Goal: Task Accomplishment & Management: Manage account settings

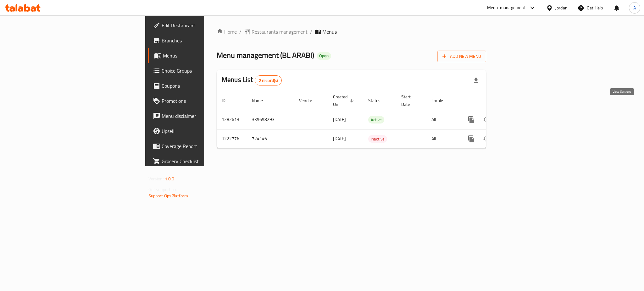
click at [519, 117] on icon "enhanced table" at bounding box center [516, 120] width 6 height 6
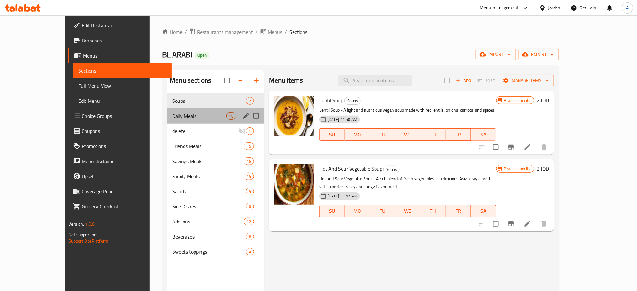
click at [167, 108] on div "Daily Meals 18" at bounding box center [215, 115] width 97 height 15
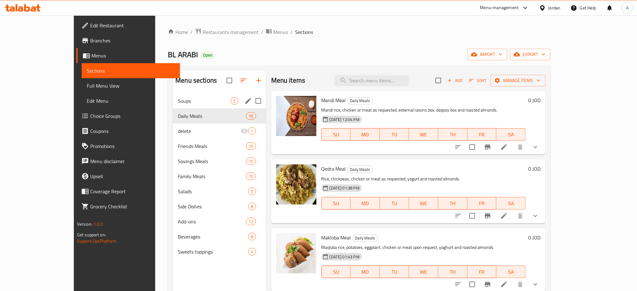
click at [178, 97] on span "Soups" at bounding box center [204, 101] width 52 height 8
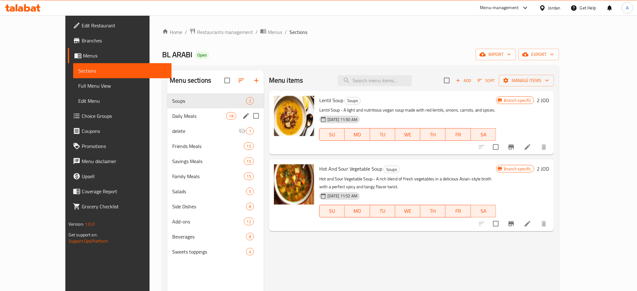
click at [172, 112] on span "Daily Meals" at bounding box center [199, 116] width 54 height 8
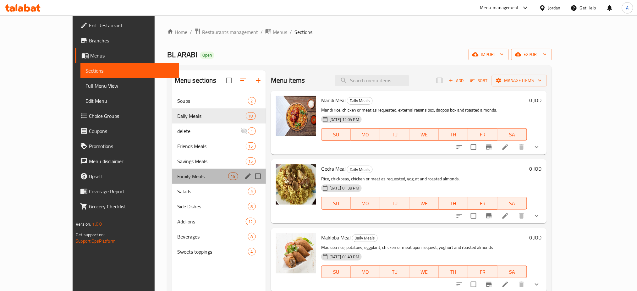
click at [173, 169] on div "Family Meals 15" at bounding box center [219, 176] width 94 height 15
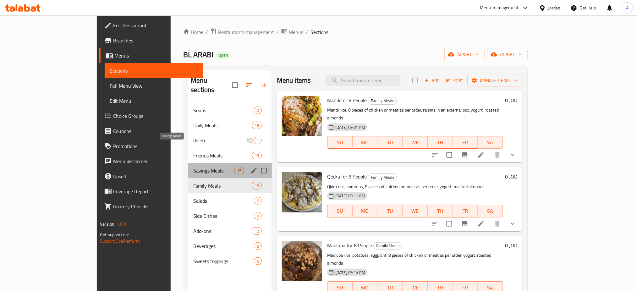
click at [193, 167] on span "Savings Meals" at bounding box center [213, 171] width 41 height 8
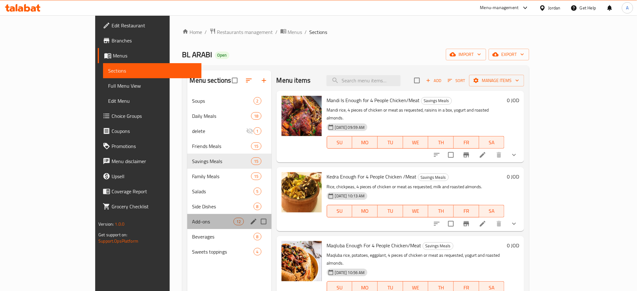
click at [187, 214] on div "Add-ons 12" at bounding box center [229, 221] width 84 height 15
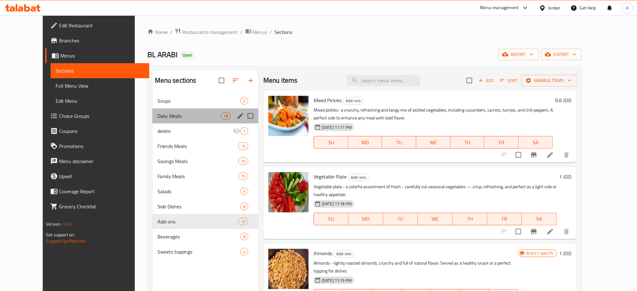
click at [161, 111] on div "Daily Meals 18" at bounding box center [205, 115] width 106 height 15
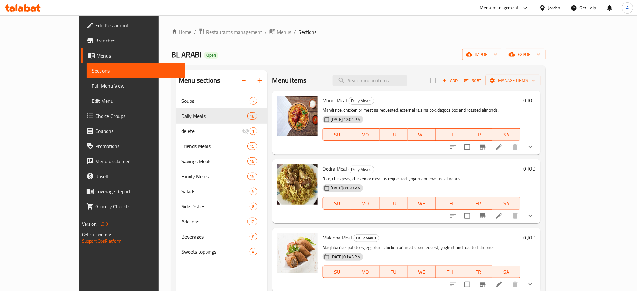
click at [538, 140] on div at bounding box center [492, 147] width 92 height 15
click at [508, 141] on li at bounding box center [499, 146] width 18 height 11
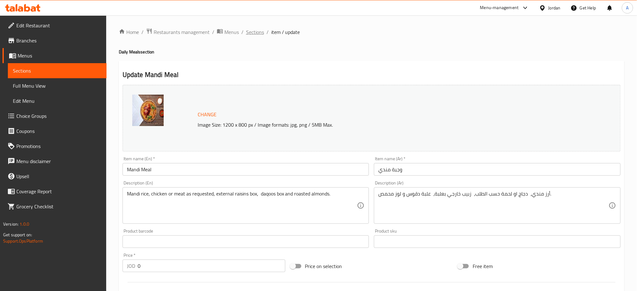
click at [246, 34] on span "Sections" at bounding box center [255, 32] width 18 height 8
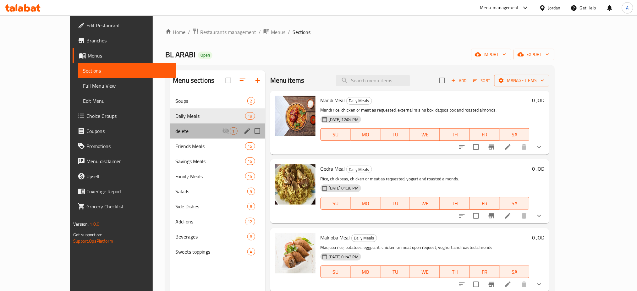
click at [170, 123] on div "delete 1" at bounding box center [217, 130] width 95 height 15
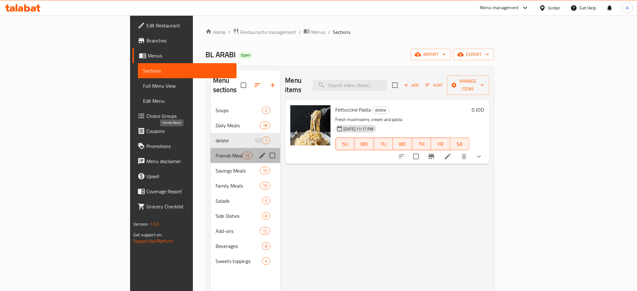
click at [216, 152] on span "Friends Meals" at bounding box center [229, 156] width 27 height 8
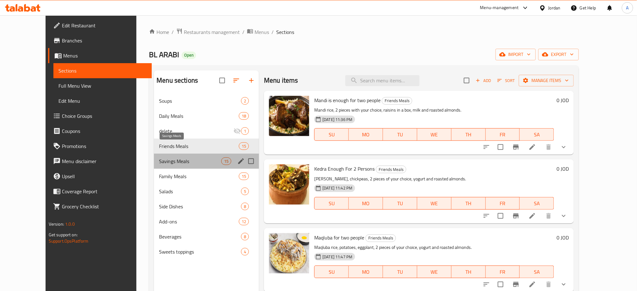
click at [159, 157] on span "Savings Meals" at bounding box center [190, 161] width 62 height 8
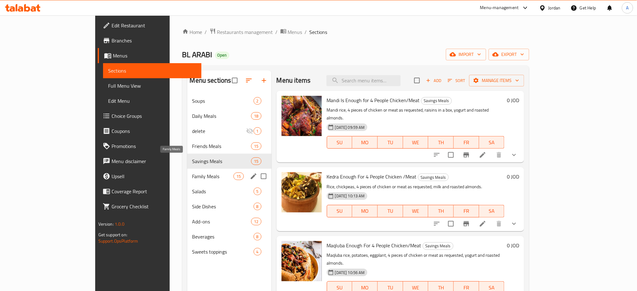
click at [192, 173] on span "Family Meals" at bounding box center [212, 177] width 41 height 8
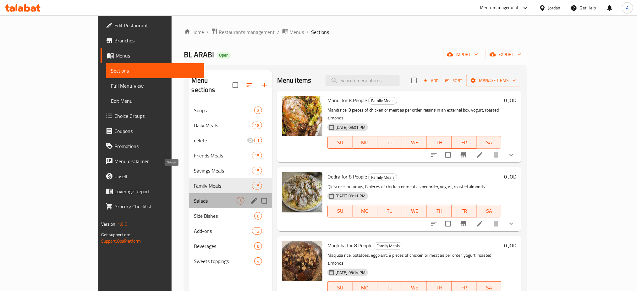
click at [194, 197] on span "Salads" at bounding box center [215, 201] width 42 height 8
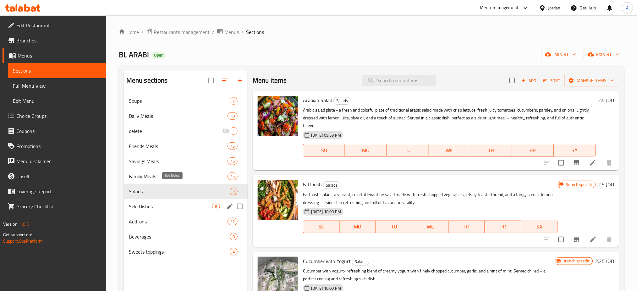
click at [165, 203] on span "Side Dishes" at bounding box center [170, 207] width 83 height 8
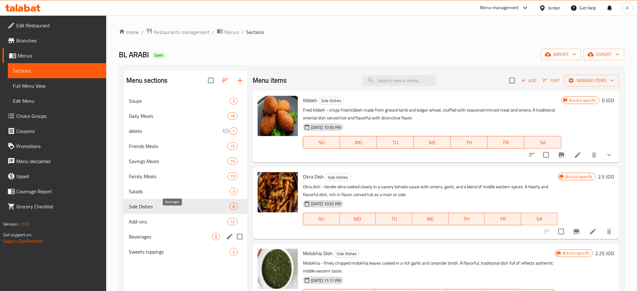
click at [167, 233] on span "Beverages" at bounding box center [170, 237] width 83 height 8
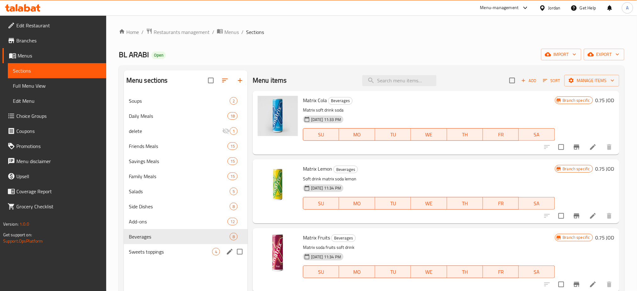
click at [167, 244] on div "Sweets toppings 4" at bounding box center [186, 251] width 124 height 15
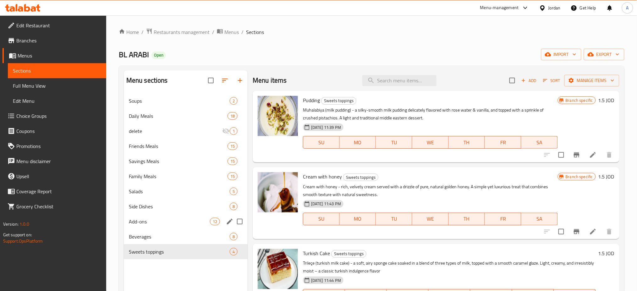
click at [167, 214] on div "Add-ons 12" at bounding box center [186, 221] width 124 height 15
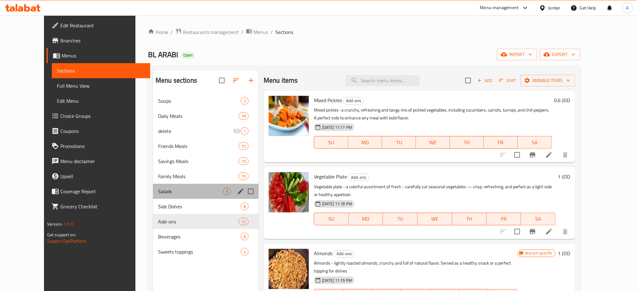
click at [161, 184] on div "Salads 5" at bounding box center [206, 191] width 106 height 15
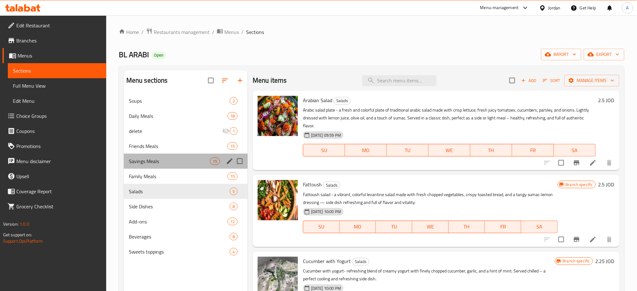
click at [161, 154] on div "Savings Meals 15" at bounding box center [186, 161] width 124 height 15
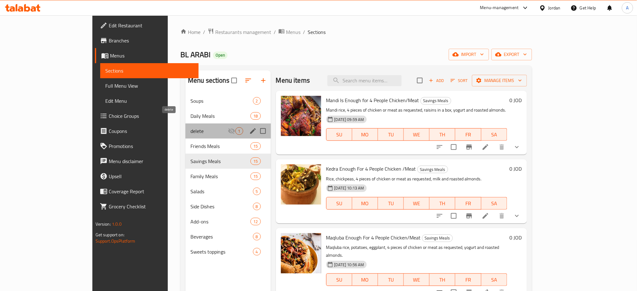
click at [190, 127] on span "delete" at bounding box center [208, 131] width 37 height 8
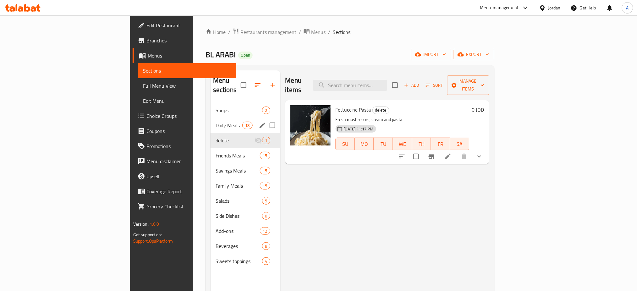
click at [211, 118] on div "Daily Meals 18" at bounding box center [246, 125] width 70 height 15
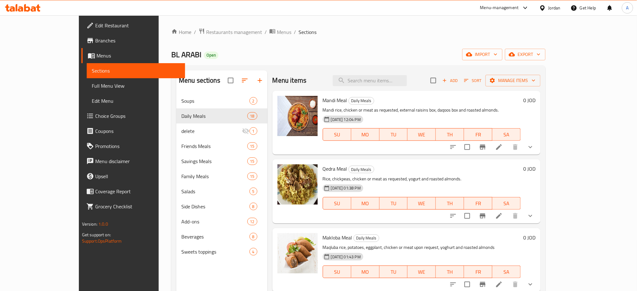
click at [176, 83] on div "Menu sections" at bounding box center [221, 80] width 91 height 20
click at [181, 112] on span "Daily Meals" at bounding box center [214, 116] width 66 height 8
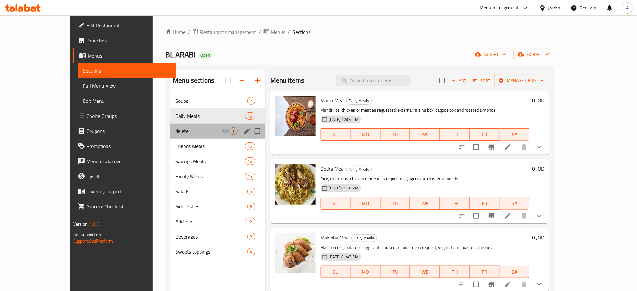
click at [170, 123] on div "delete 1" at bounding box center [217, 130] width 95 height 15
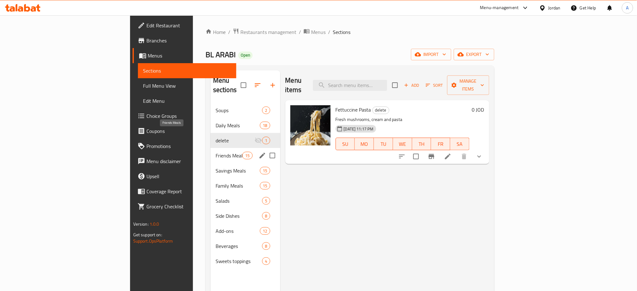
click at [216, 152] on span "Friends Meals" at bounding box center [229, 156] width 27 height 8
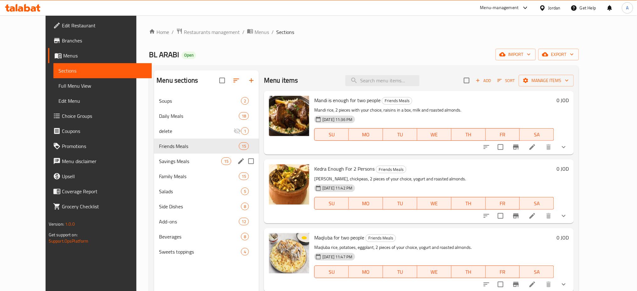
click at [154, 154] on div "Savings Meals 15" at bounding box center [206, 161] width 105 height 15
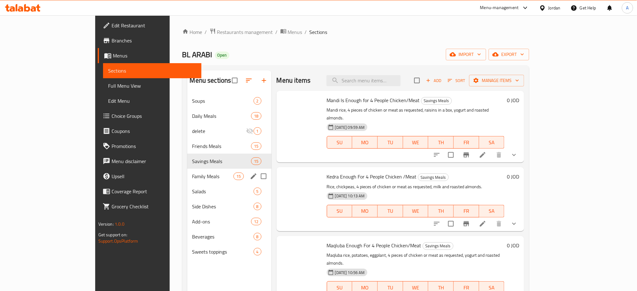
drag, startPoint x: 151, startPoint y: 171, endPoint x: 151, endPoint y: 177, distance: 6.3
click at [192, 188] on span "Salads" at bounding box center [222, 192] width 61 height 8
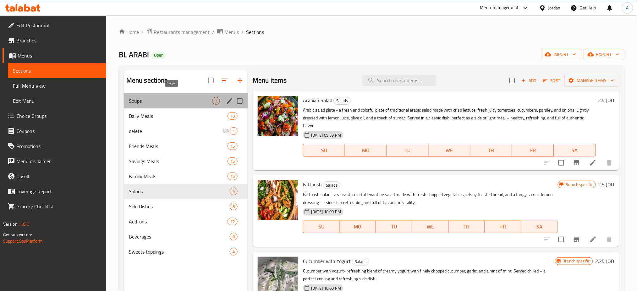
click at [146, 97] on span "Soups" at bounding box center [170, 101] width 83 height 8
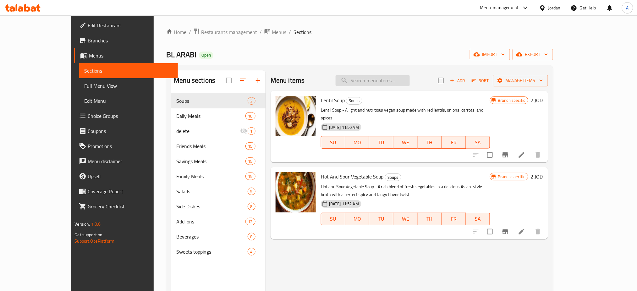
click at [405, 76] on input "search" at bounding box center [373, 80] width 74 height 11
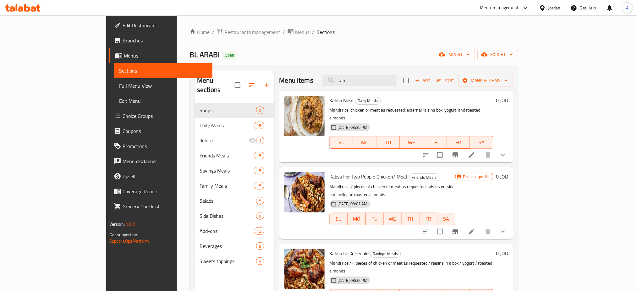
type input "kab"
click at [474, 229] on icon at bounding box center [472, 232] width 6 height 6
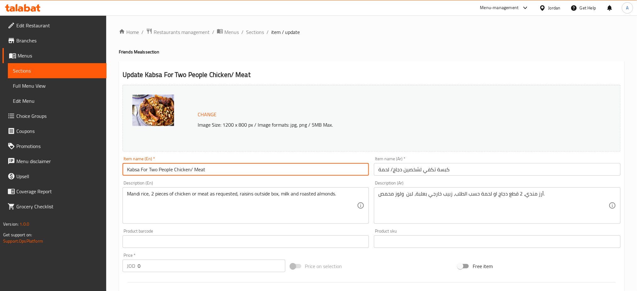
click at [210, 163] on input "Kabsa For Two People Chicken/ Meat" at bounding box center [246, 169] width 247 height 13
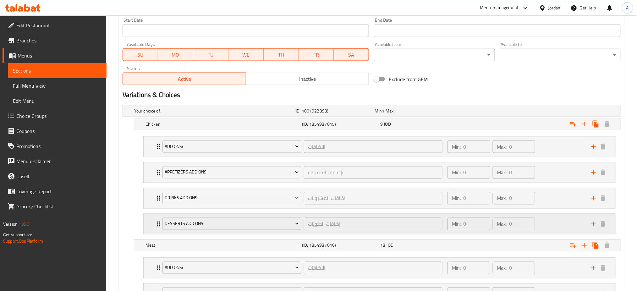
scroll to position [293, 0]
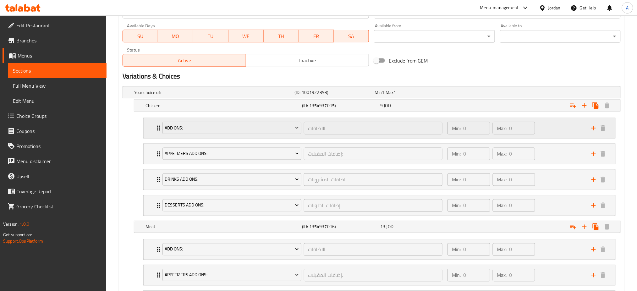
click at [567, 118] on div "Min: 0 ​ Max: 0 ​" at bounding box center [516, 128] width 144 height 20
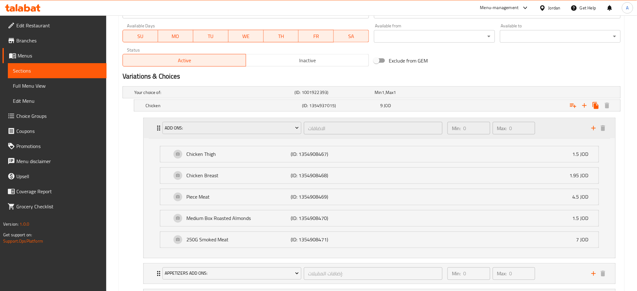
click at [567, 118] on div "Min: 0 ​ Max: 0 ​" at bounding box center [516, 128] width 144 height 20
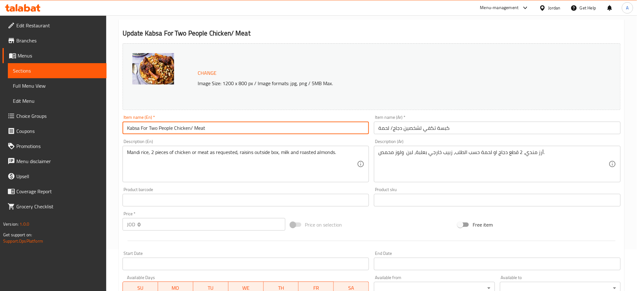
scroll to position [0, 0]
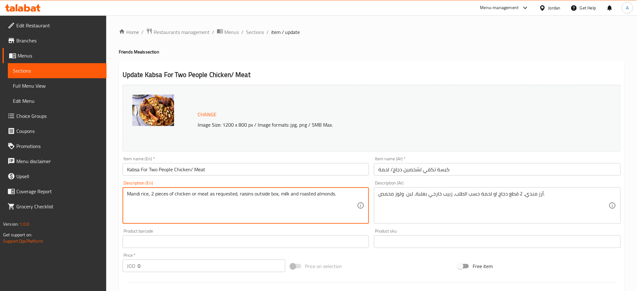
click at [324, 178] on div "Description (En) Mandi rice, 2 pieces of chicken or meat as requested, raisins …" at bounding box center [246, 202] width 252 height 48
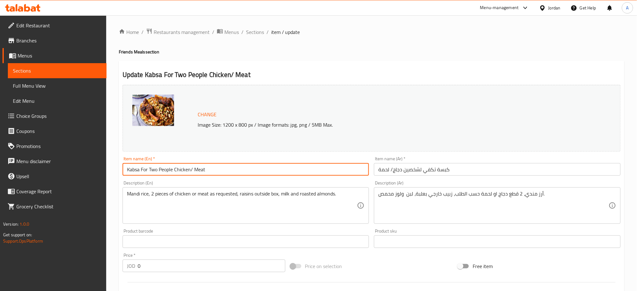
click at [188, 163] on input "Kabsa For Two People Chicken/ Meat" at bounding box center [246, 169] width 247 height 13
click at [193, 154] on div "Item name (En)   * Kabsa For Two People Chicken/ Meat Item name (En) *" at bounding box center [246, 166] width 252 height 24
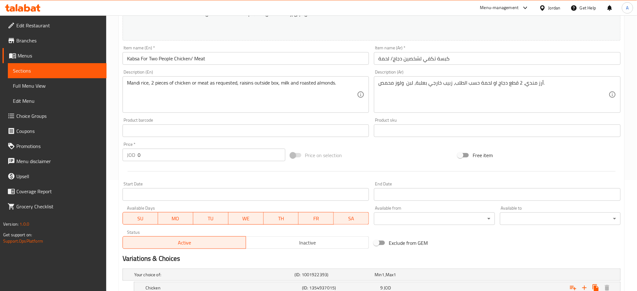
scroll to position [42, 0]
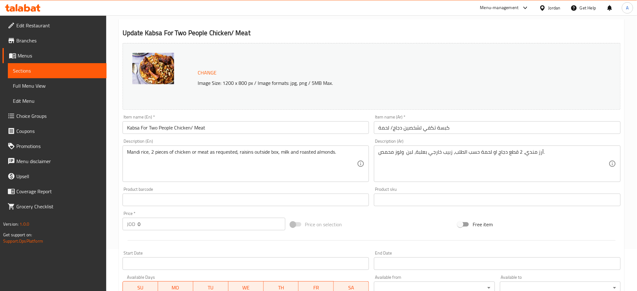
click at [282, 112] on div "Item name (En)   * Kabsa For Two People Chicken/ Meat Item name (En) *" at bounding box center [246, 124] width 252 height 24
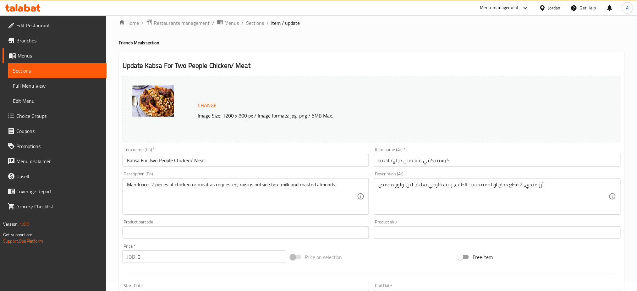
scroll to position [0, 0]
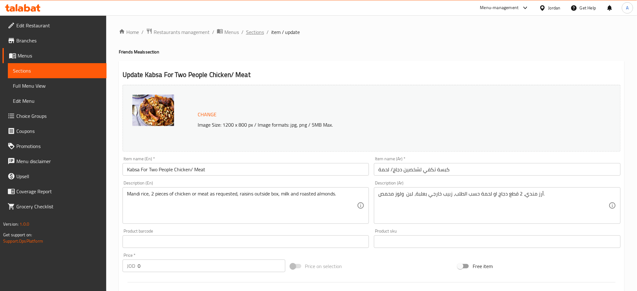
click at [246, 34] on span "Sections" at bounding box center [255, 32] width 18 height 8
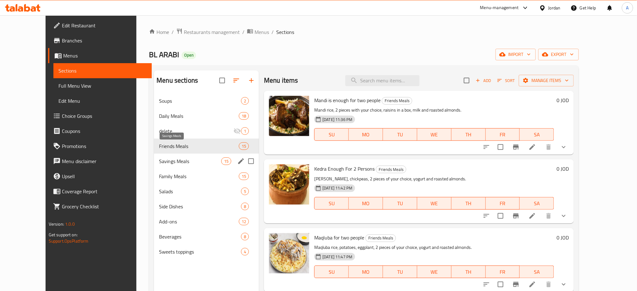
click at [177, 157] on span "Savings Meals" at bounding box center [190, 161] width 62 height 8
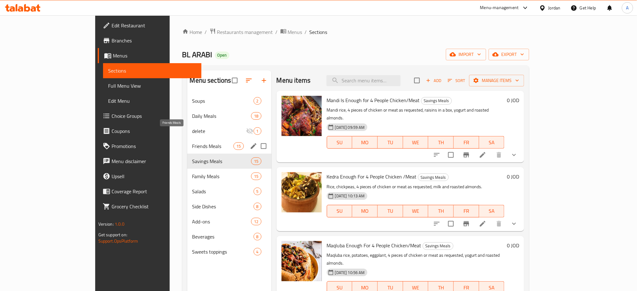
click at [192, 142] on span "Friends Meals" at bounding box center [212, 146] width 41 height 8
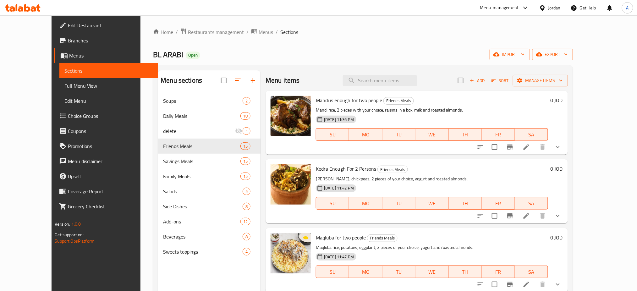
drag, startPoint x: 178, startPoint y: 22, endPoint x: 178, endPoint y: 27, distance: 4.4
click at [178, 22] on div "Home / Restaurants management / Menus / Sections BL ARABI Open import export Me…" at bounding box center [362, 197] width 445 height 364
click at [178, 27] on div "Home / Restaurants management / Menus / Sections BL ARABI Open import export Me…" at bounding box center [362, 197] width 445 height 364
click at [188, 29] on span "Restaurants management" at bounding box center [216, 32] width 56 height 8
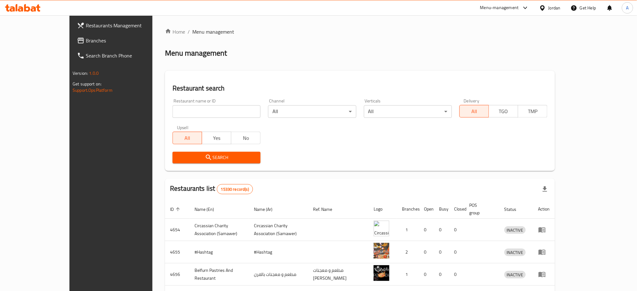
click at [78, 38] on icon at bounding box center [81, 41] width 6 height 6
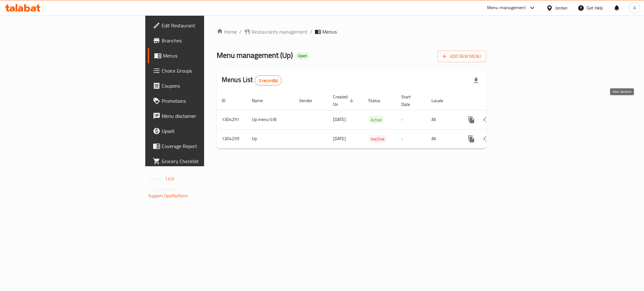
click at [519, 117] on icon "enhanced table" at bounding box center [516, 120] width 6 height 6
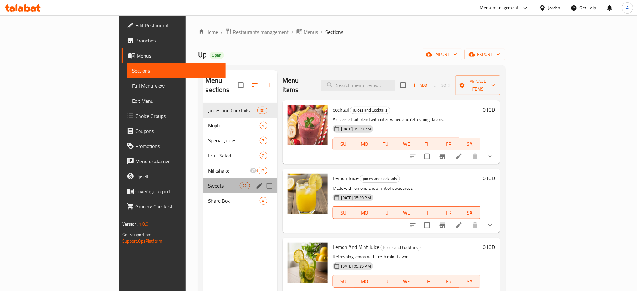
click at [203, 178] on div "Sweets 22" at bounding box center [240, 185] width 74 height 15
click at [203, 163] on div "Milkshake 13" at bounding box center [240, 170] width 74 height 15
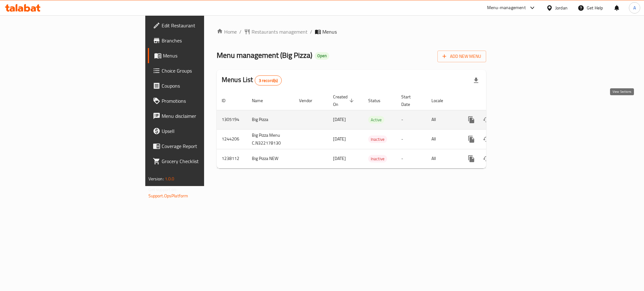
click at [520, 116] on icon "enhanced table" at bounding box center [516, 120] width 8 height 8
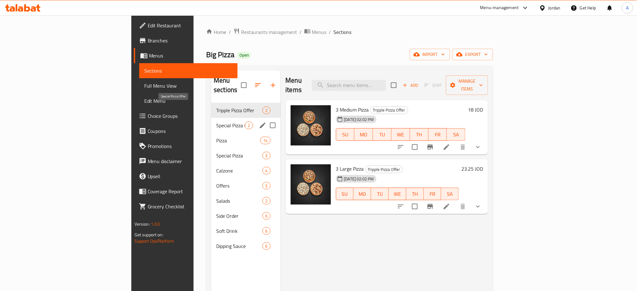
click at [216, 122] on span "Special Pizza Offer" at bounding box center [230, 126] width 29 height 8
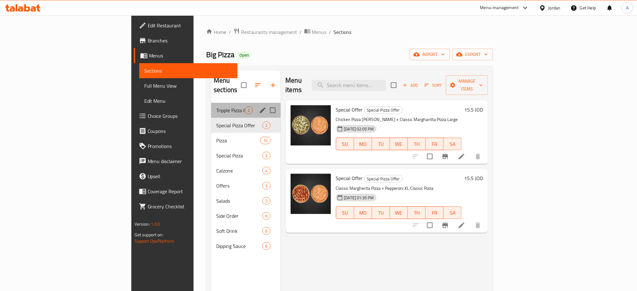
click at [211, 103] on div "Tripple Pizza Offer 2" at bounding box center [245, 110] width 69 height 15
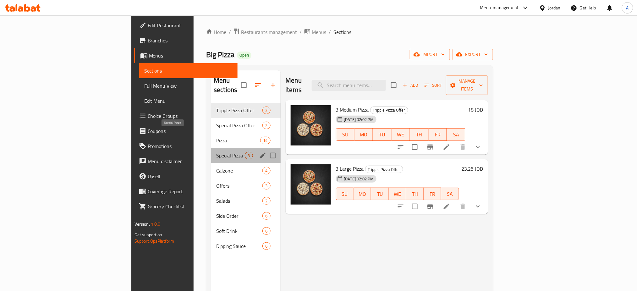
click at [216, 152] on span "Special Pizza" at bounding box center [230, 156] width 29 height 8
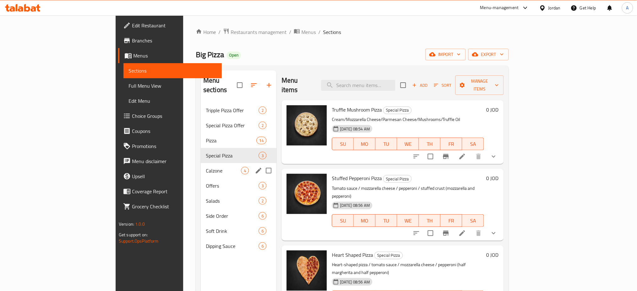
click at [201, 163] on div "Calzone 4" at bounding box center [239, 170] width 76 height 15
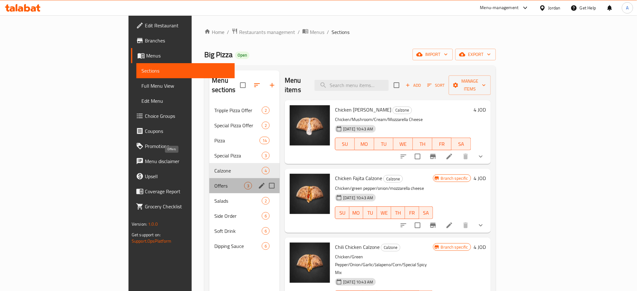
click at [214, 182] on span "Offers" at bounding box center [229, 186] width 30 height 8
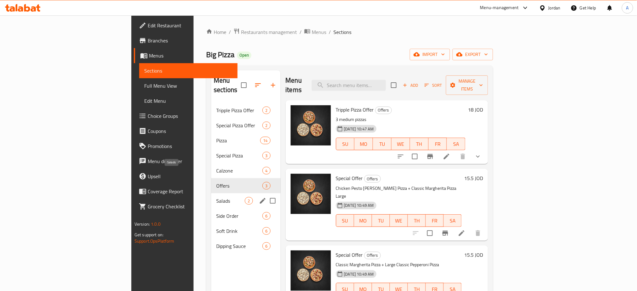
click at [216, 197] on span "Salads" at bounding box center [230, 201] width 29 height 8
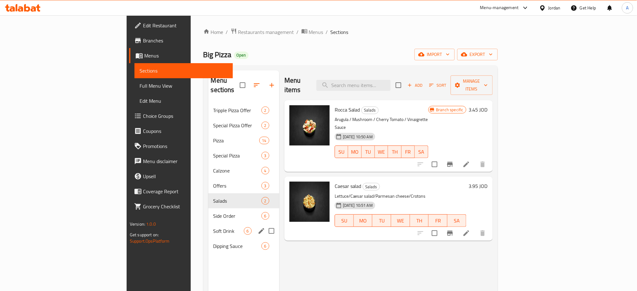
click at [208, 223] on div "Soft Drink 6" at bounding box center [243, 230] width 71 height 15
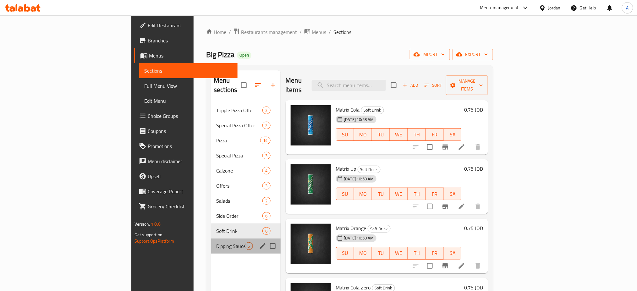
click at [216, 242] on span "Dipping Sauce" at bounding box center [230, 246] width 29 height 8
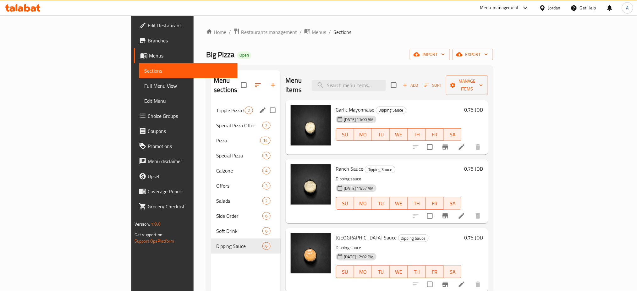
click at [211, 103] on div "Tripple Pizza Offer 2" at bounding box center [245, 110] width 69 height 15
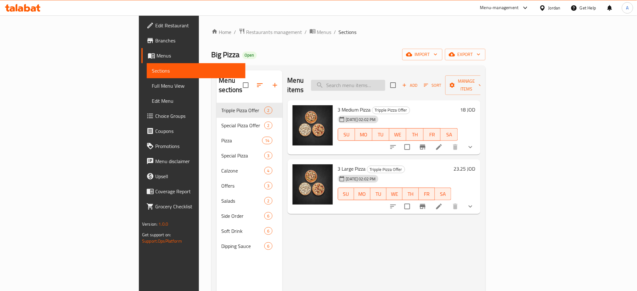
click at [417, 70] on div "Menu items Add Sort Manage items" at bounding box center [384, 85] width 193 height 30
click at [385, 80] on input "search" at bounding box center [348, 85] width 74 height 11
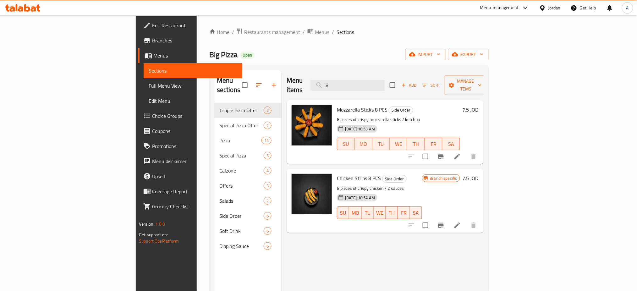
type input "8"
click at [466, 151] on li at bounding box center [457, 156] width 18 height 11
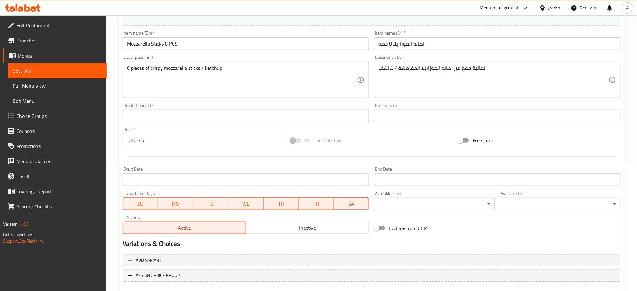
scroll to position [134, 0]
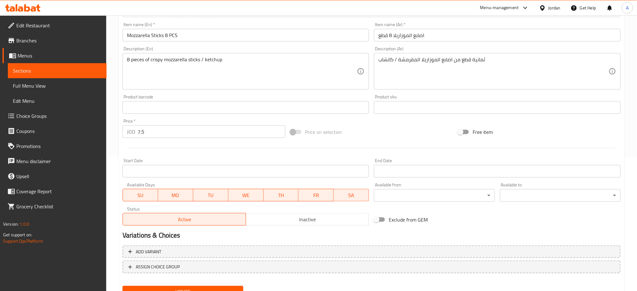
click at [278, 215] on span "Inactive" at bounding box center [308, 219] width 118 height 9
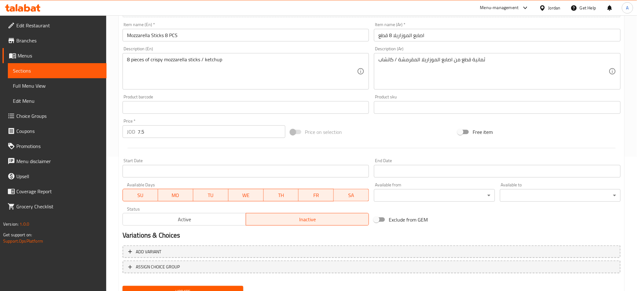
click at [198, 283] on div "Update" at bounding box center [183, 291] width 126 height 17
click at [199, 288] on span "Update" at bounding box center [183, 292] width 111 height 8
click at [77, 235] on div "Edit Restaurant Branches Menus Sections Full Menu View Edit Menu Choice Groups …" at bounding box center [53, 160] width 107 height 291
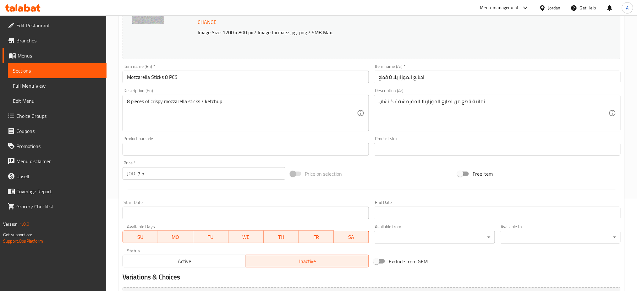
scroll to position [0, 0]
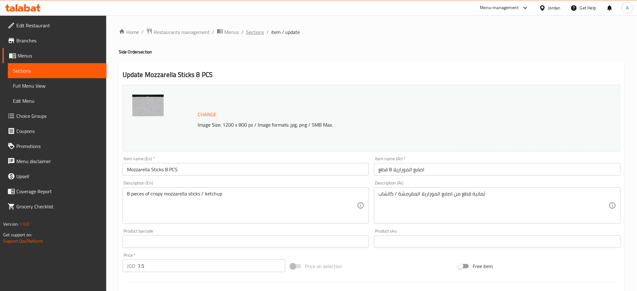
click at [246, 35] on span "Sections" at bounding box center [255, 32] width 18 height 8
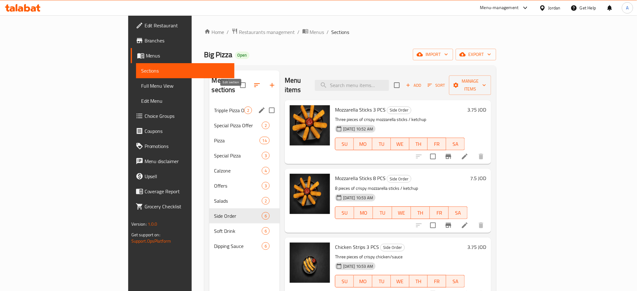
click at [259, 107] on icon "edit" at bounding box center [262, 110] width 6 height 6
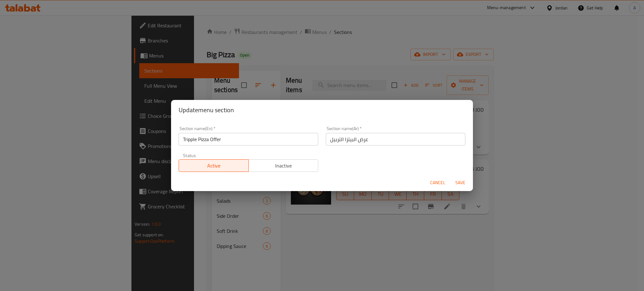
click at [440, 183] on span "Cancel" at bounding box center [437, 183] width 15 height 8
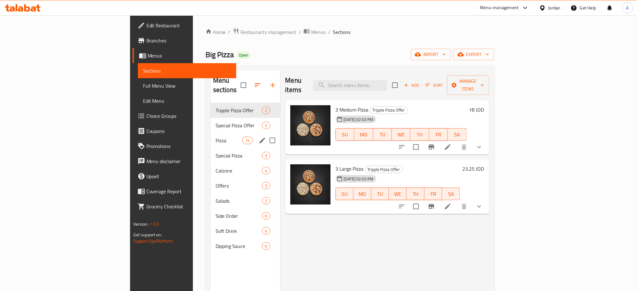
click at [211, 133] on div "Pizza 14" at bounding box center [246, 140] width 70 height 15
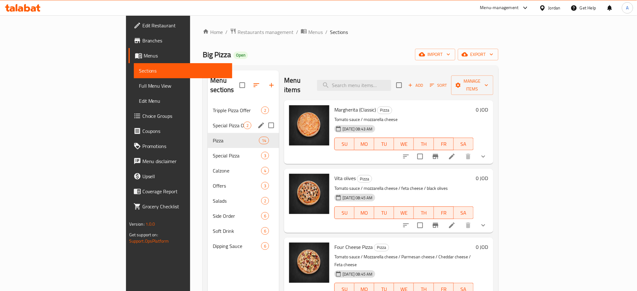
click at [213, 122] on span "Special Pizza Offer" at bounding box center [228, 126] width 31 height 8
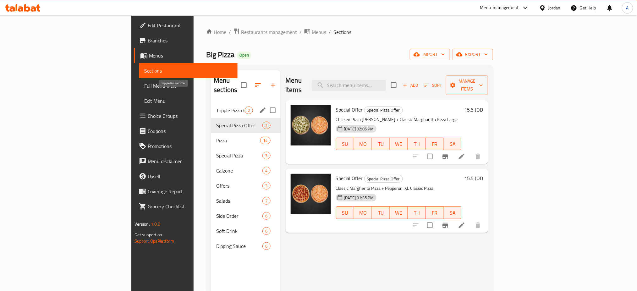
click at [216, 107] on span "Tripple Pizza Offer" at bounding box center [230, 111] width 29 height 8
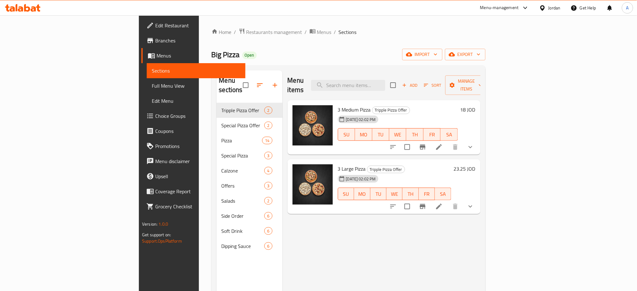
click at [311, 239] on div "Menu items Add Sort Manage items 3 Medium Pizza Tripple Pizza Offer 18-08-2025 …" at bounding box center [381, 215] width 198 height 291
click at [246, 32] on span "Restaurants management" at bounding box center [274, 32] width 56 height 8
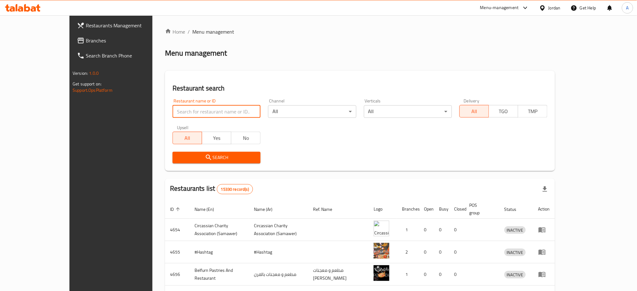
click at [180, 106] on input "search" at bounding box center [217, 111] width 88 height 13
type input "cooking with daif"
click button "Search" at bounding box center [217, 158] width 88 height 12
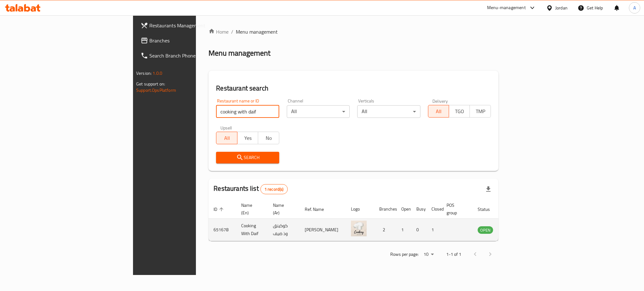
click at [518, 227] on icon "enhanced table" at bounding box center [514, 229] width 7 height 5
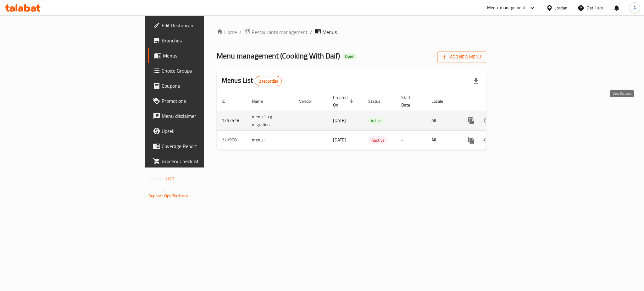
click at [520, 117] on icon "enhanced table" at bounding box center [516, 121] width 8 height 8
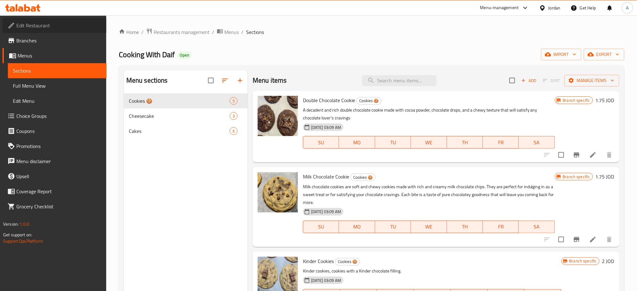
click at [46, 23] on span "Edit Restaurant" at bounding box center [58, 26] width 85 height 8
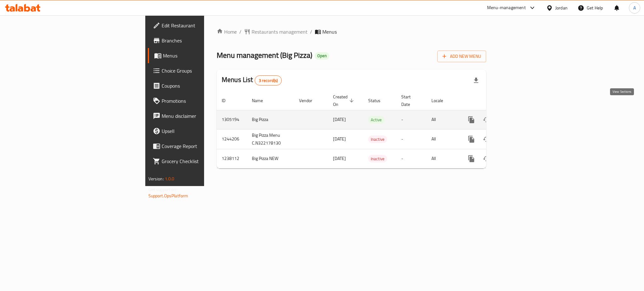
click at [519, 117] on icon "enhanced table" at bounding box center [516, 120] width 6 height 6
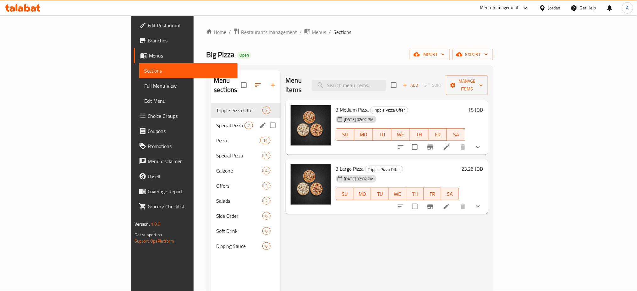
click at [211, 118] on div "Special Pizza Offer 2" at bounding box center [245, 125] width 69 height 15
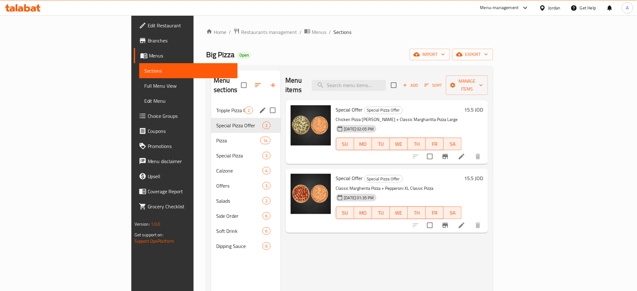
click at [216, 107] on span "Tripple Pizza Offer" at bounding box center [230, 111] width 29 height 8
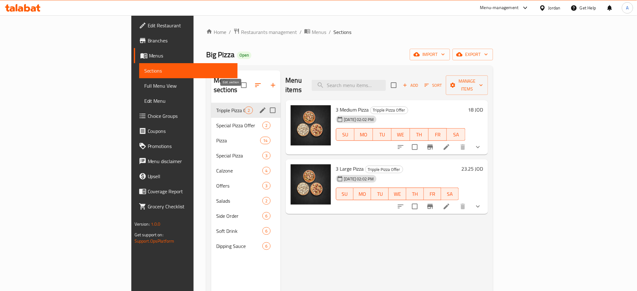
click at [259, 107] on icon "edit" at bounding box center [263, 111] width 8 height 8
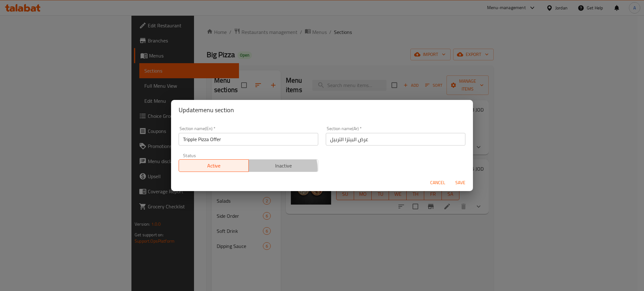
click at [274, 168] on span "Inactive" at bounding box center [283, 165] width 65 height 9
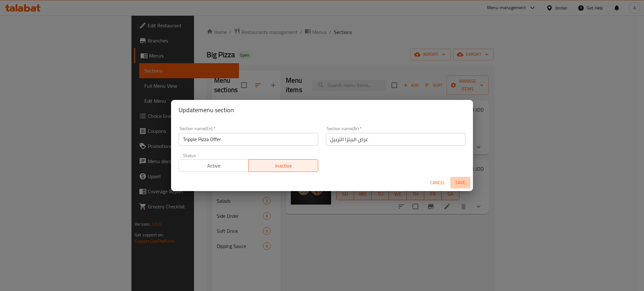
click at [460, 179] on span "Save" at bounding box center [459, 183] width 15 height 8
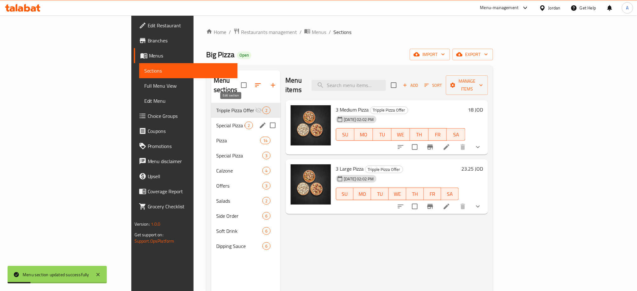
click at [259, 122] on icon "edit" at bounding box center [263, 126] width 8 height 8
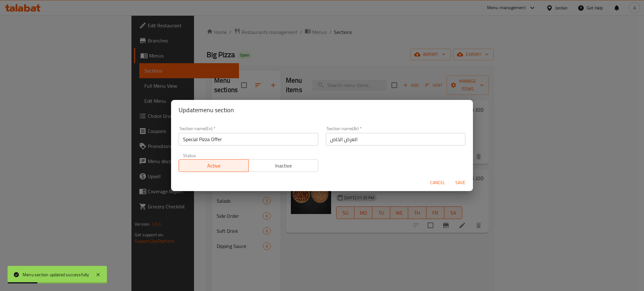
click at [289, 162] on span "Inactive" at bounding box center [283, 165] width 65 height 9
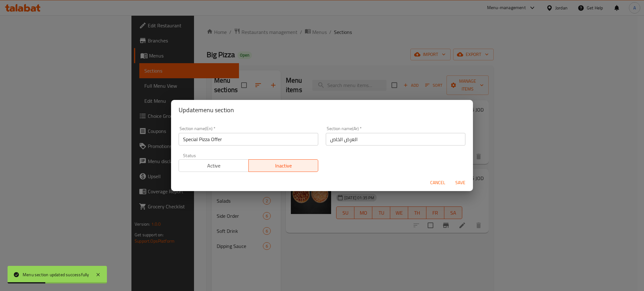
click at [458, 179] on span "Save" at bounding box center [459, 183] width 15 height 8
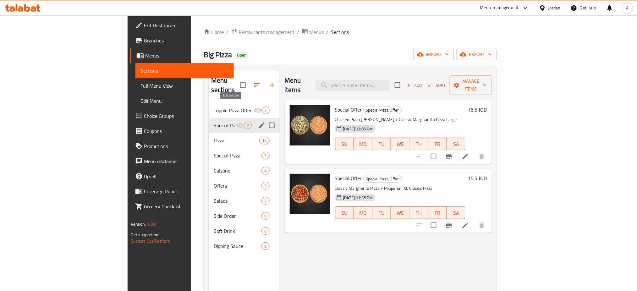
click at [259, 123] on icon "edit" at bounding box center [262, 126] width 6 height 6
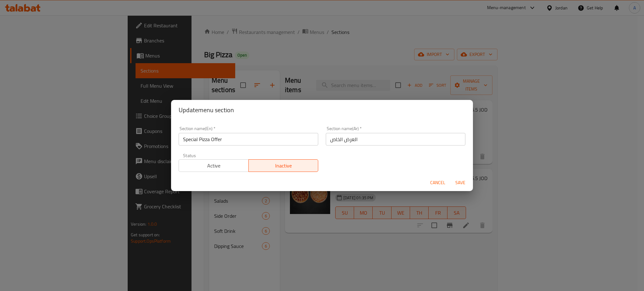
click at [226, 169] on span "Active" at bounding box center [213, 165] width 65 height 9
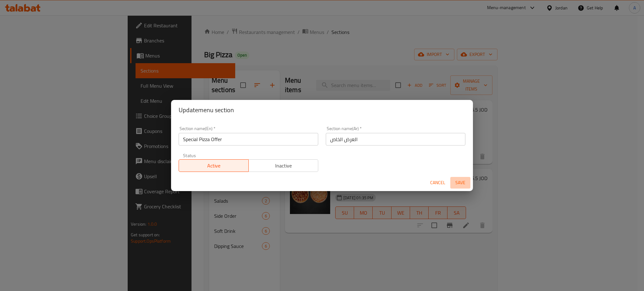
click at [463, 181] on span "Save" at bounding box center [459, 183] width 15 height 8
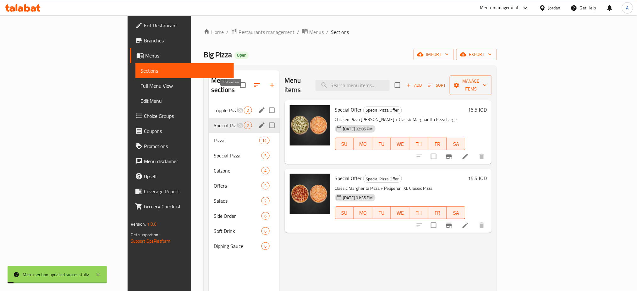
click at [258, 107] on icon "edit" at bounding box center [262, 111] width 8 height 8
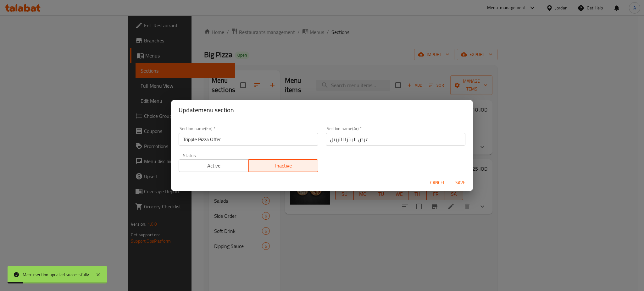
click at [227, 164] on span "Active" at bounding box center [213, 165] width 65 height 9
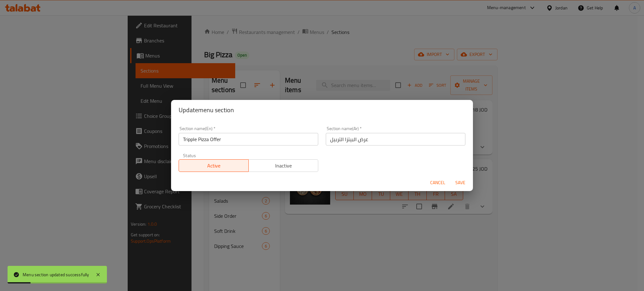
click at [461, 181] on span "Save" at bounding box center [459, 183] width 15 height 8
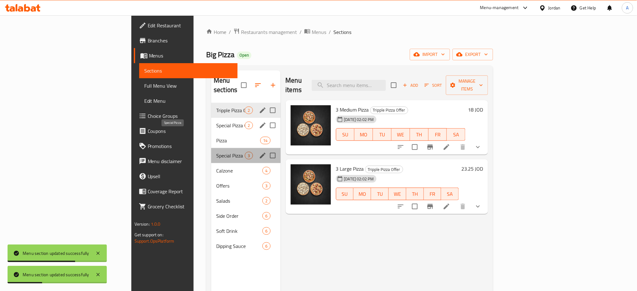
click at [216, 152] on span "Special Pizza" at bounding box center [230, 156] width 29 height 8
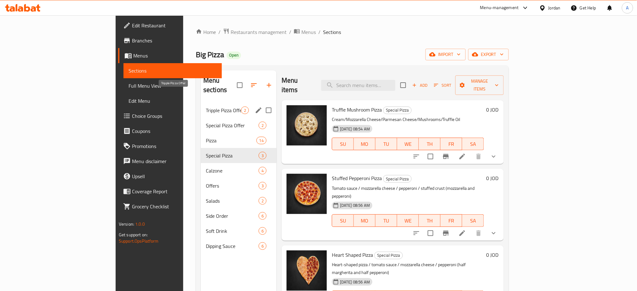
click at [206, 107] on span "Tripple Pizza Offer" at bounding box center [223, 111] width 35 height 8
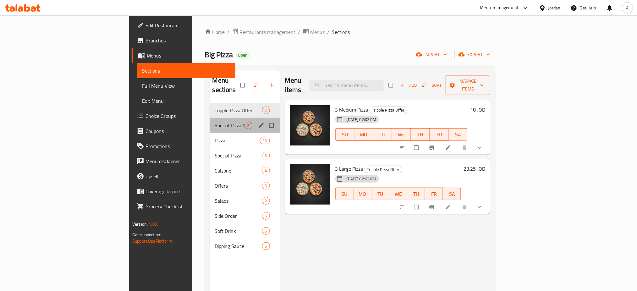
click at [210, 118] on div "Special Pizza Offer 2" at bounding box center [245, 125] width 70 height 15
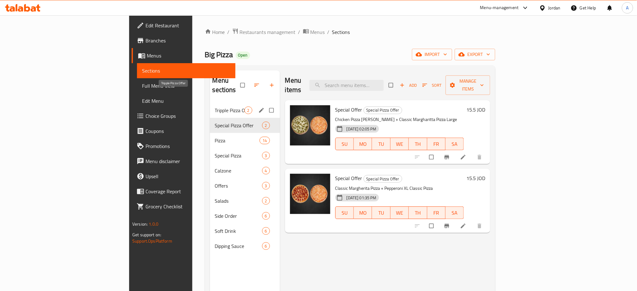
click at [215, 107] on span "Tripple Pizza Offer" at bounding box center [230, 111] width 30 height 8
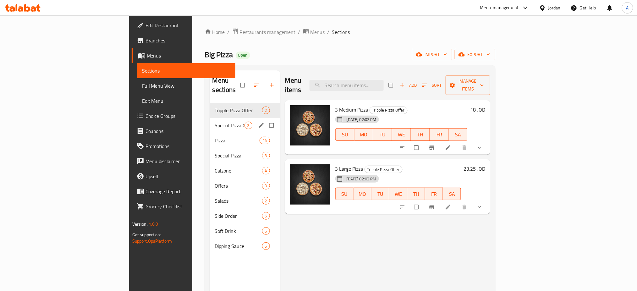
click at [210, 118] on div "Special Pizza Offer 2" at bounding box center [245, 125] width 70 height 15
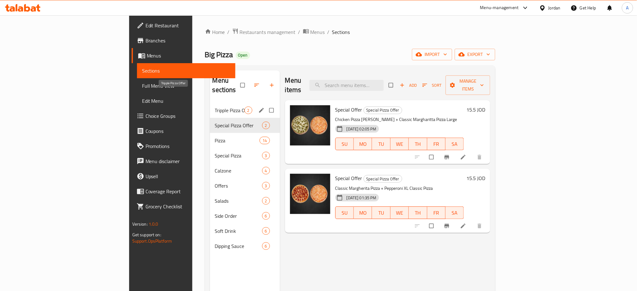
click at [215, 107] on span "Tripple Pizza Offer" at bounding box center [230, 111] width 30 height 8
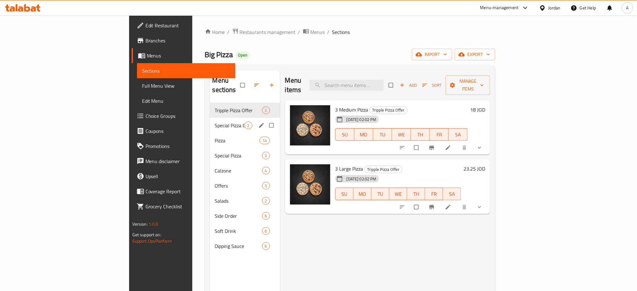
click at [210, 118] on div "Special Pizza Offer 2" at bounding box center [245, 125] width 70 height 15
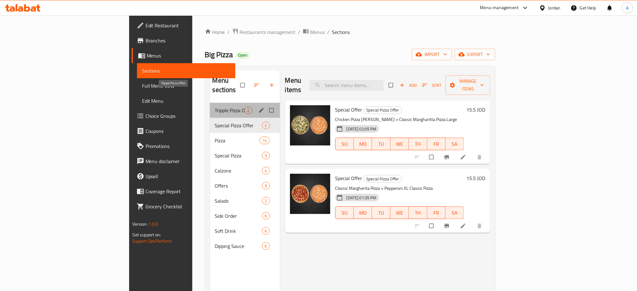
click at [215, 107] on span "Tripple Pizza Offer" at bounding box center [230, 111] width 30 height 8
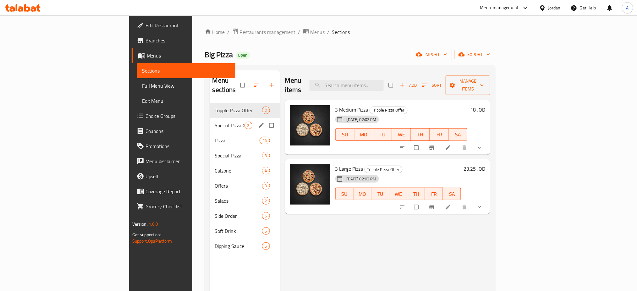
click at [210, 118] on div "Special Pizza Offer 2" at bounding box center [245, 125] width 70 height 15
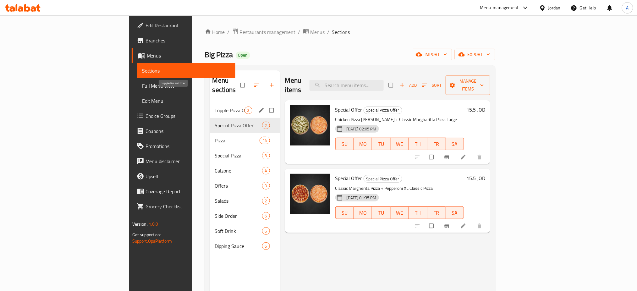
click at [215, 107] on span "Tripple Pizza Offer" at bounding box center [230, 111] width 30 height 8
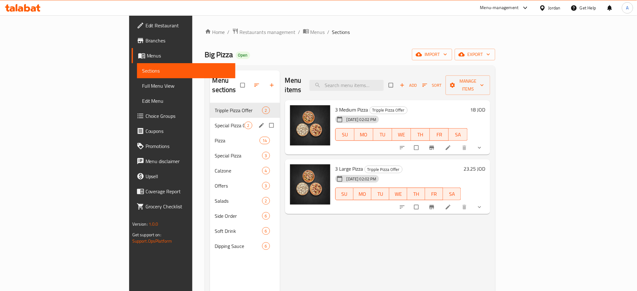
click at [210, 118] on div "Special Pizza Offer 2" at bounding box center [245, 125] width 70 height 15
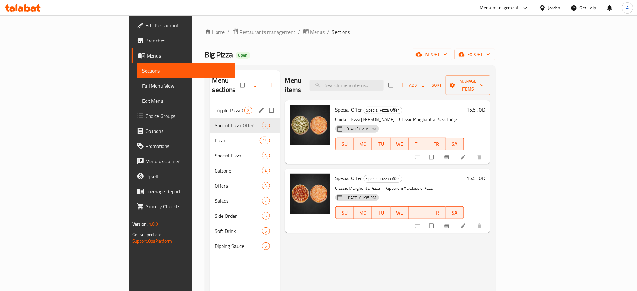
click at [215, 107] on span "Tripple Pizza Offer" at bounding box center [230, 111] width 30 height 8
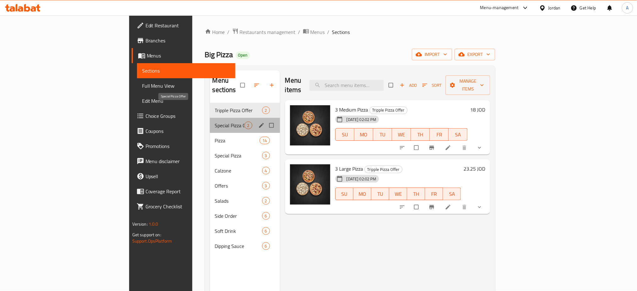
click at [215, 122] on span "Special Pizza Offer" at bounding box center [230, 126] width 30 height 8
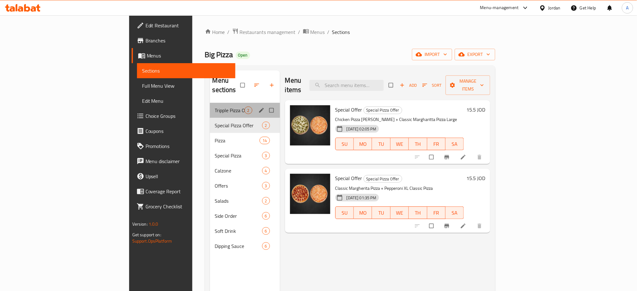
click at [210, 103] on div "Tripple Pizza Offer 2" at bounding box center [245, 110] width 70 height 15
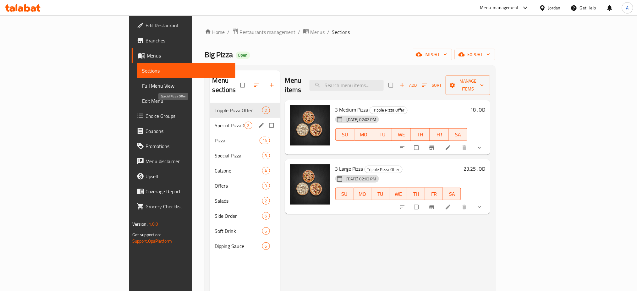
click at [215, 122] on span "Special Pizza Offer" at bounding box center [230, 126] width 30 height 8
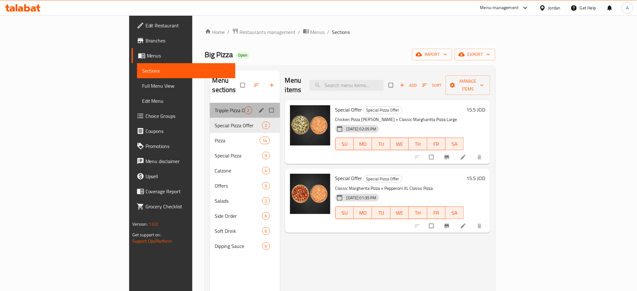
click at [210, 103] on div "Tripple Pizza Offer 2" at bounding box center [245, 110] width 70 height 15
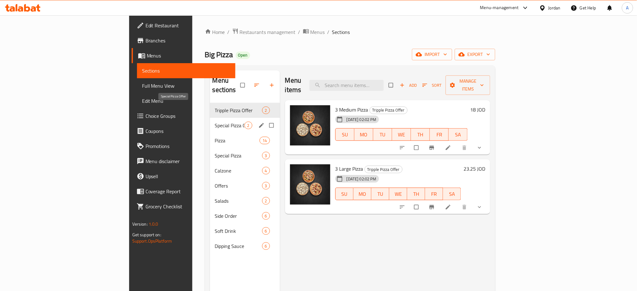
click at [215, 122] on span "Special Pizza Offer" at bounding box center [230, 126] width 30 height 8
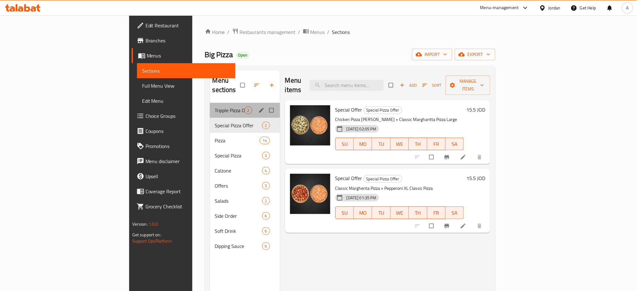
click at [210, 103] on div "Tripple Pizza Offer 2" at bounding box center [245, 110] width 70 height 15
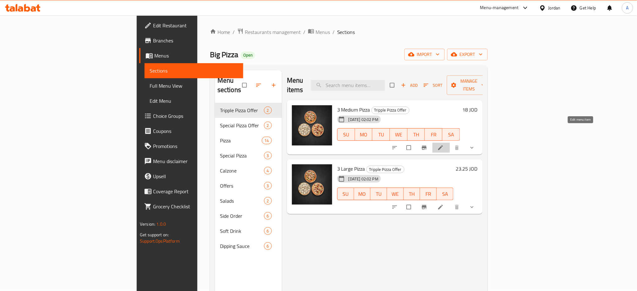
click at [444, 145] on icon at bounding box center [440, 148] width 6 height 6
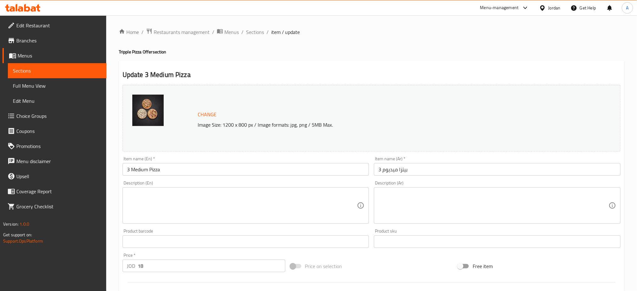
click at [178, 163] on input "3 Medium Pizza" at bounding box center [246, 169] width 247 height 13
click at [246, 32] on span "Sections" at bounding box center [255, 32] width 18 height 8
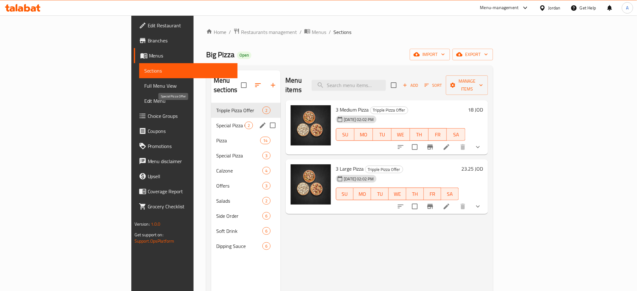
click at [216, 122] on span "Special Pizza Offer" at bounding box center [230, 126] width 29 height 8
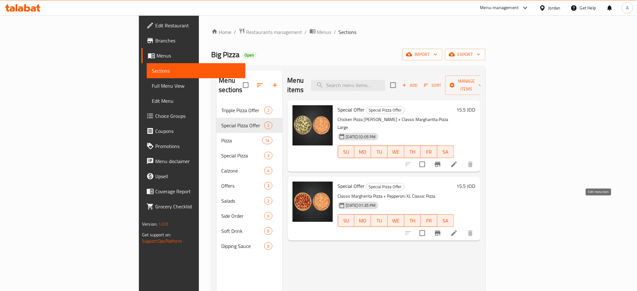
click at [457, 230] on icon at bounding box center [454, 233] width 6 height 6
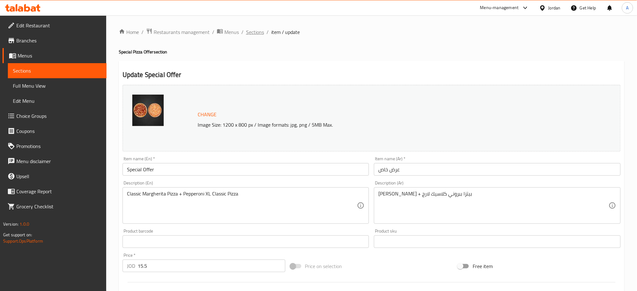
click at [246, 34] on span "Sections" at bounding box center [255, 32] width 18 height 8
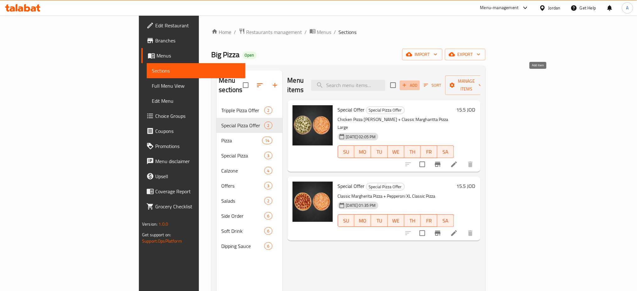
click at [418, 82] on span "Add" at bounding box center [409, 85] width 17 height 7
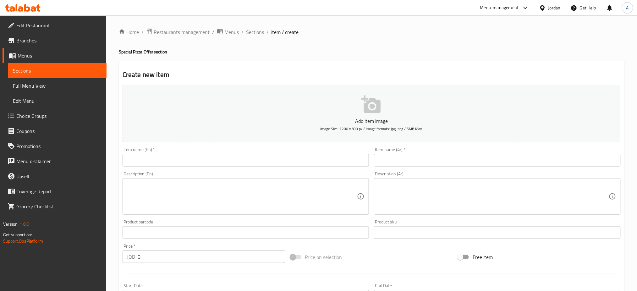
click at [209, 154] on input "text" at bounding box center [246, 160] width 247 height 13
click at [246, 33] on span "Sections" at bounding box center [255, 32] width 18 height 8
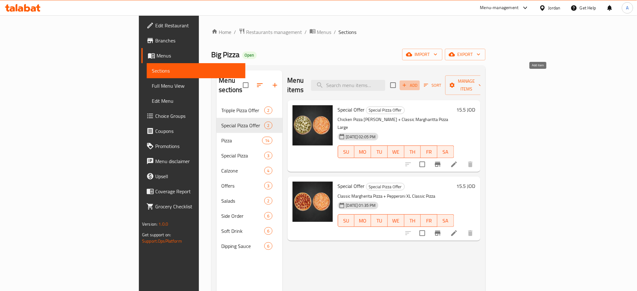
click at [418, 82] on span "Add" at bounding box center [409, 85] width 17 height 7
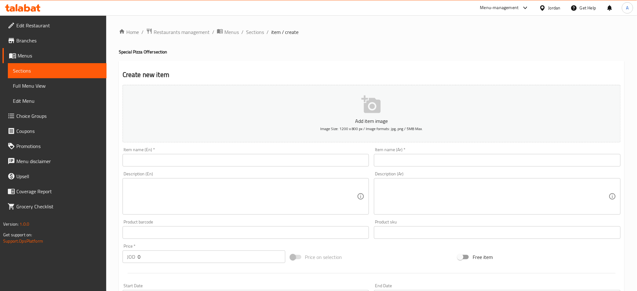
click at [261, 154] on input "text" at bounding box center [246, 160] width 247 height 13
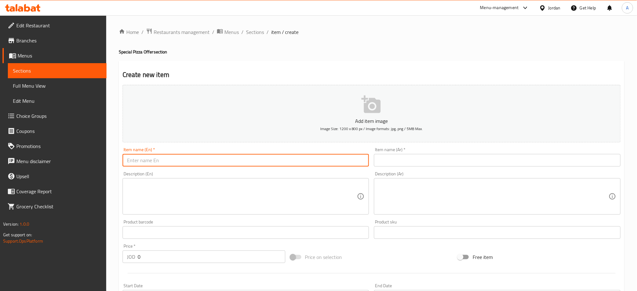
click at [139, 182] on textarea at bounding box center [242, 197] width 230 height 30
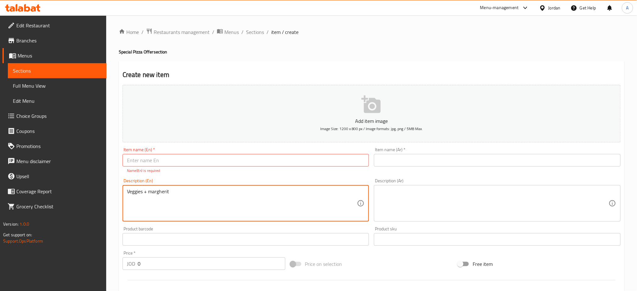
type textarea "Veggies + margherita"
drag, startPoint x: 187, startPoint y: 178, endPoint x: 93, endPoint y: 162, distance: 95.6
click at [93, 162] on div "Edit Restaurant Branches Menus Sections Full Menu View Edit Menu Choice Groups …" at bounding box center [318, 233] width 637 height 436
click at [246, 28] on span "Sections" at bounding box center [255, 32] width 18 height 8
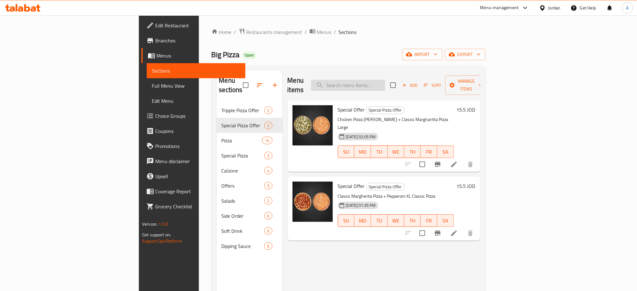
click at [385, 80] on input "search" at bounding box center [348, 85] width 74 height 11
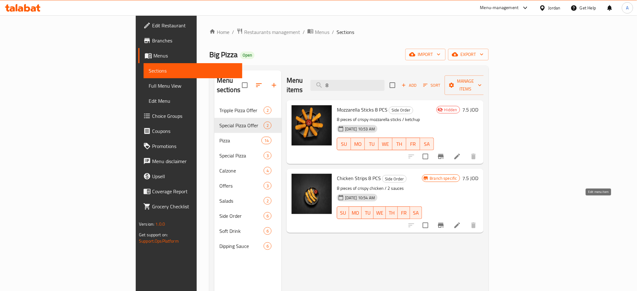
type input "8"
click at [461, 222] on icon at bounding box center [457, 226] width 8 height 8
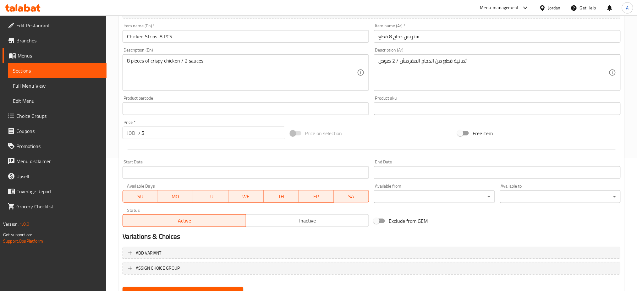
scroll to position [134, 0]
click at [309, 215] on span "Inactive" at bounding box center [308, 219] width 118 height 9
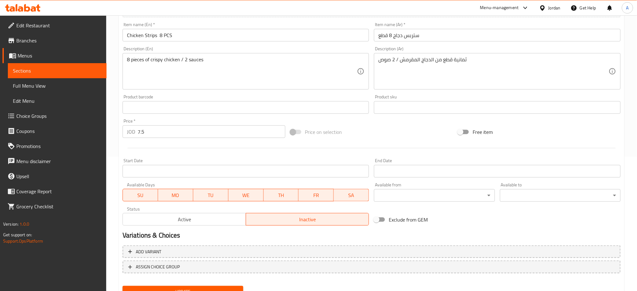
click at [202, 288] on span "Update" at bounding box center [183, 292] width 111 height 8
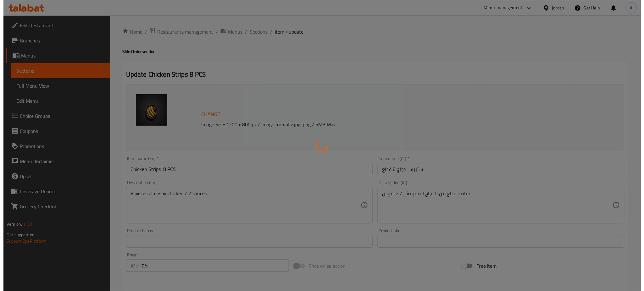
scroll to position [0, 0]
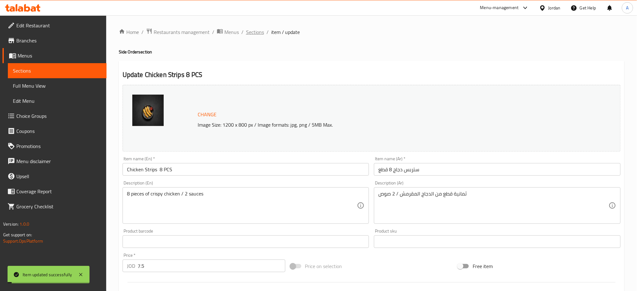
click at [246, 32] on span "Sections" at bounding box center [255, 32] width 18 height 8
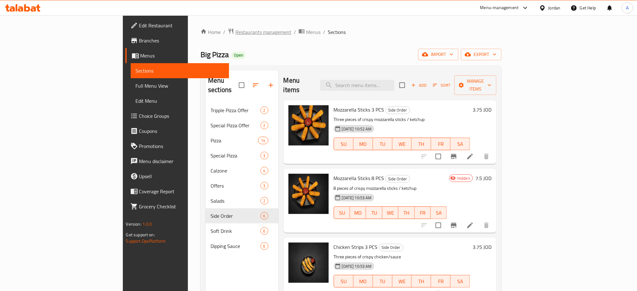
click at [235, 32] on span "Restaurants management" at bounding box center [263, 32] width 56 height 8
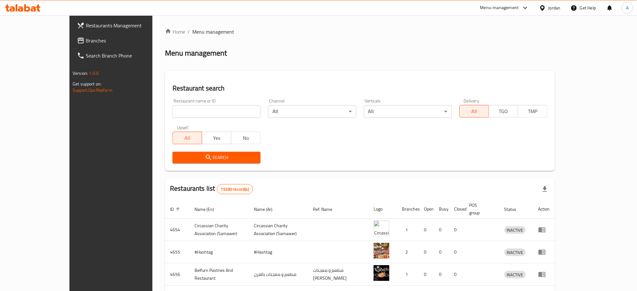
click at [557, 3] on div "Jordan" at bounding box center [549, 7] width 31 height 15
click at [562, 15] on div "Jordan" at bounding box center [549, 7] width 31 height 15
click at [562, 11] on div "Jordan" at bounding box center [549, 7] width 31 height 15
click at [561, 8] on div "Jordan" at bounding box center [554, 7] width 12 height 7
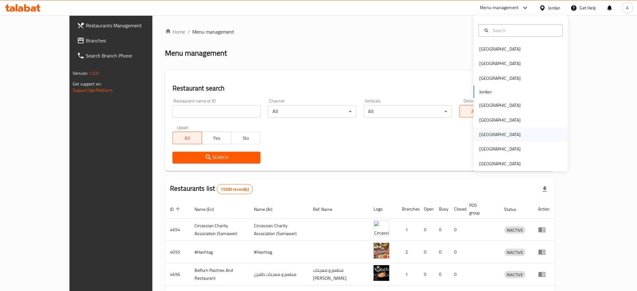
click at [498, 127] on div "[GEOGRAPHIC_DATA]" at bounding box center [521, 134] width 94 height 14
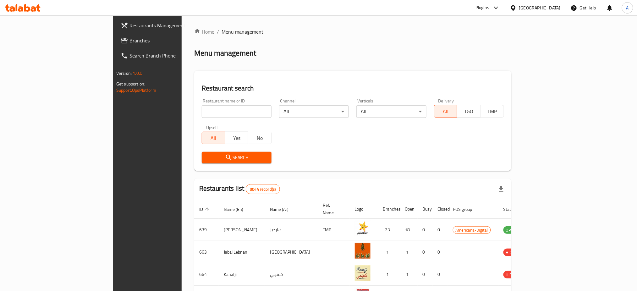
click at [202, 105] on input "search" at bounding box center [237, 111] width 70 height 13
type input "مطابخ السدرة"
click button "Search" at bounding box center [237, 158] width 70 height 12
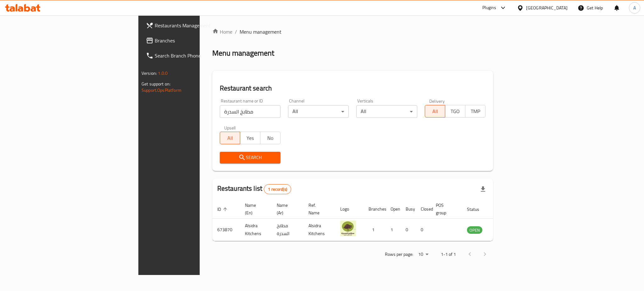
click at [340, 246] on div "Rows per page: 10 1-1 of 1" at bounding box center [352, 254] width 281 height 16
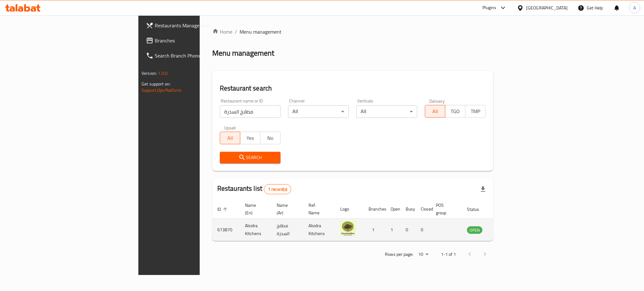
click at [506, 229] on icon "enhanced table" at bounding box center [505, 230] width 2 height 3
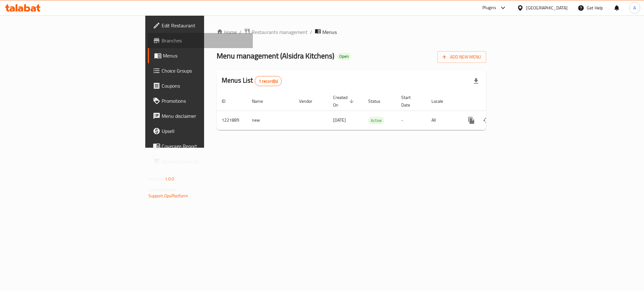
click at [162, 40] on span "Branches" at bounding box center [205, 41] width 86 height 8
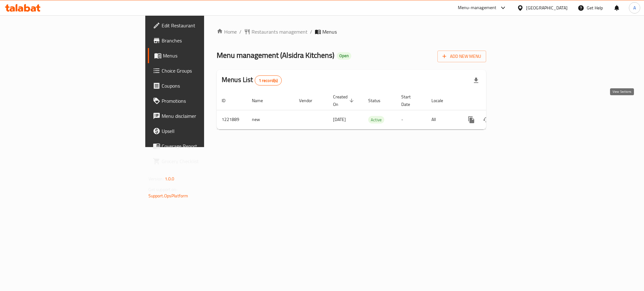
click at [520, 116] on icon "enhanced table" at bounding box center [516, 120] width 8 height 8
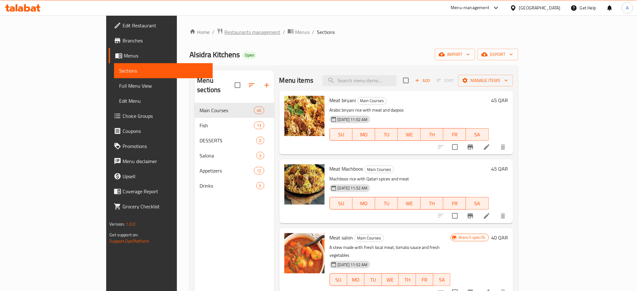
click at [224, 29] on span "Restaurants management" at bounding box center [252, 32] width 56 height 8
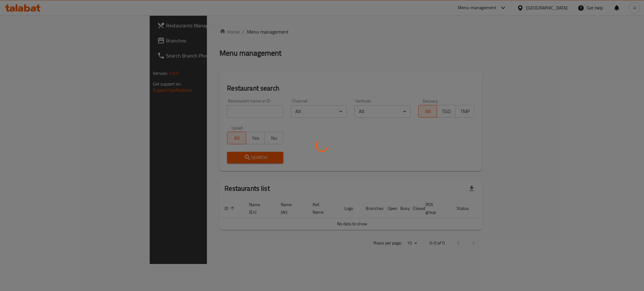
click at [170, 107] on div at bounding box center [322, 145] width 644 height 291
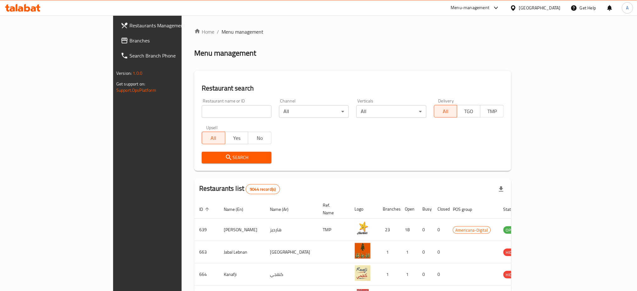
click at [194, 102] on div "Home / Menu management Menu management Restaurant search Restaurant name or ID …" at bounding box center [352, 245] width 317 height 435
click at [561, 9] on div "[GEOGRAPHIC_DATA]" at bounding box center [539, 7] width 41 height 7
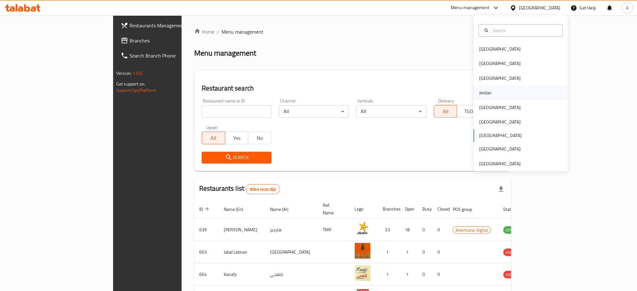
click at [497, 85] on div "Jordan" at bounding box center [521, 92] width 94 height 14
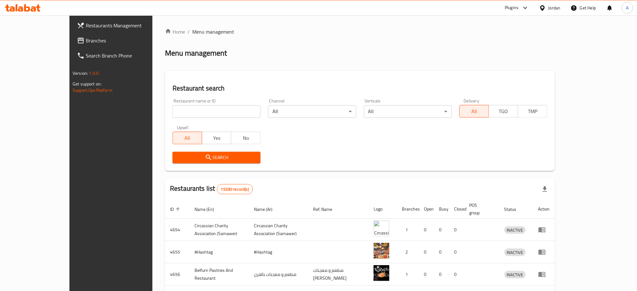
click at [173, 105] on input "search" at bounding box center [217, 111] width 88 height 13
type input "big pizza"
click button "Search" at bounding box center [217, 158] width 88 height 12
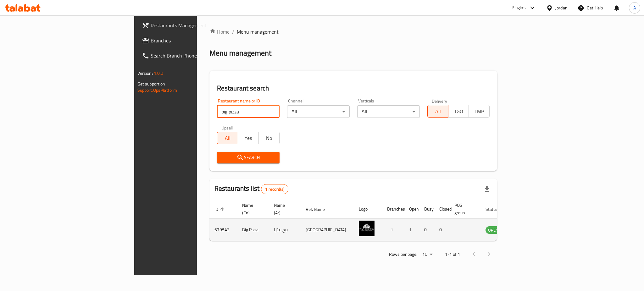
click at [524, 229] on icon "enhanced table" at bounding box center [523, 230] width 2 height 3
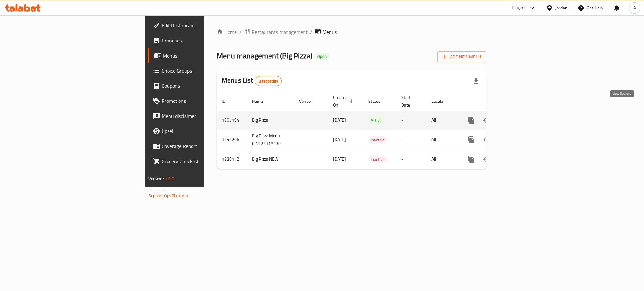
click at [520, 117] on icon "enhanced table" at bounding box center [516, 121] width 8 height 8
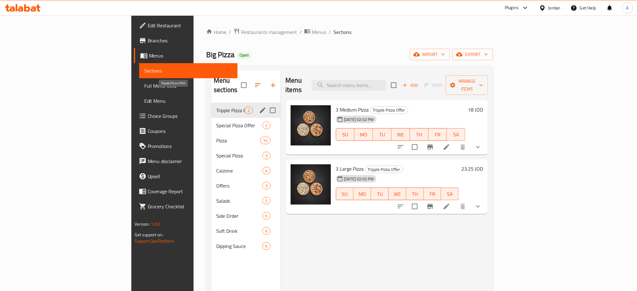
click at [216, 107] on span "Tripple Pizza Offer" at bounding box center [230, 111] width 29 height 8
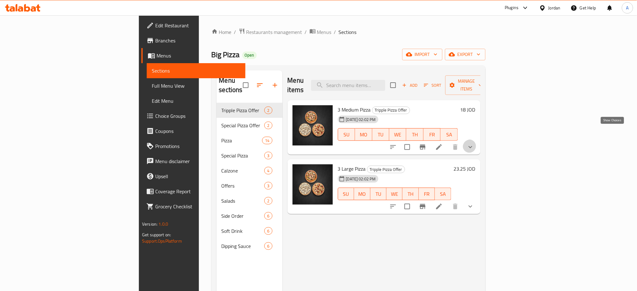
click at [474, 143] on icon "show more" at bounding box center [471, 147] width 8 height 8
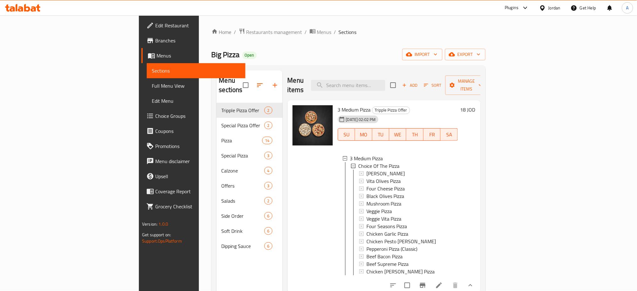
scroll to position [0, 0]
click at [443, 282] on icon at bounding box center [439, 286] width 8 height 8
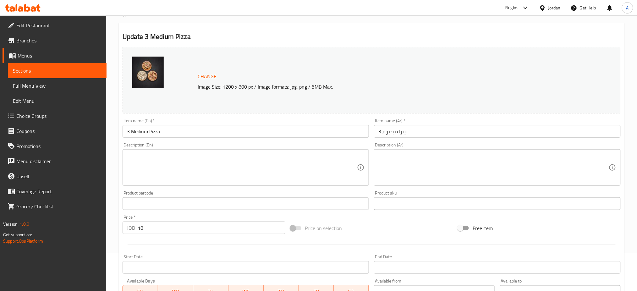
scroll to position [144, 0]
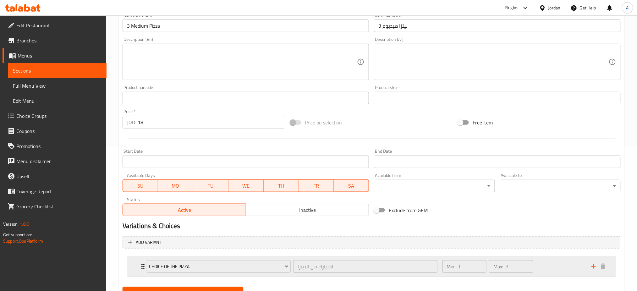
click at [557, 256] on div "Min: 1 ​ Max: 3 ​" at bounding box center [513, 266] width 149 height 20
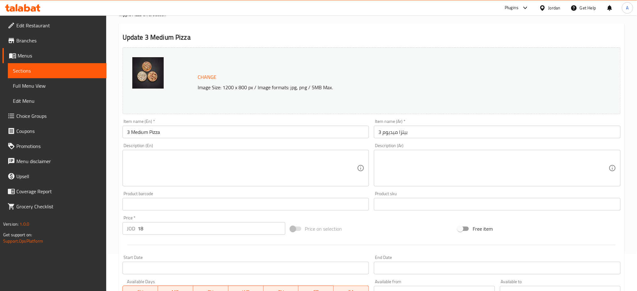
scroll to position [0, 0]
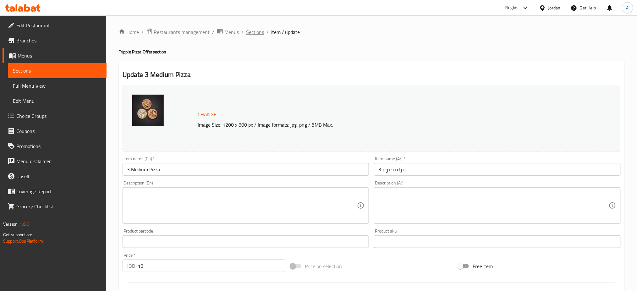
click at [246, 29] on span "Sections" at bounding box center [255, 32] width 18 height 8
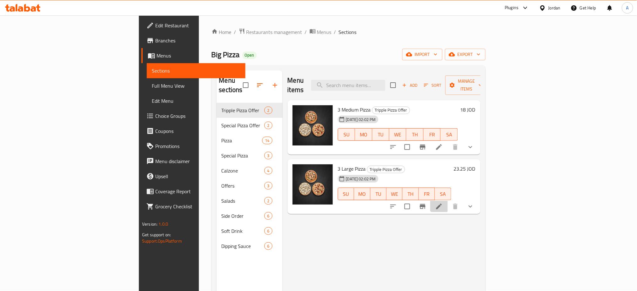
click at [448, 201] on li at bounding box center [439, 206] width 18 height 11
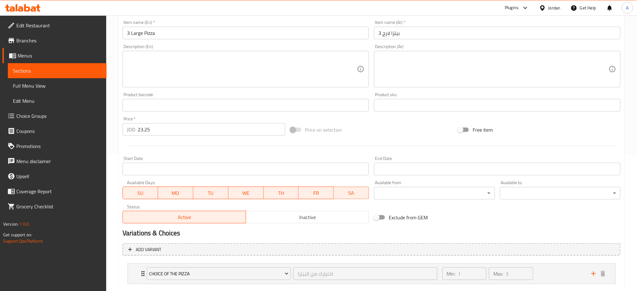
scroll to position [144, 0]
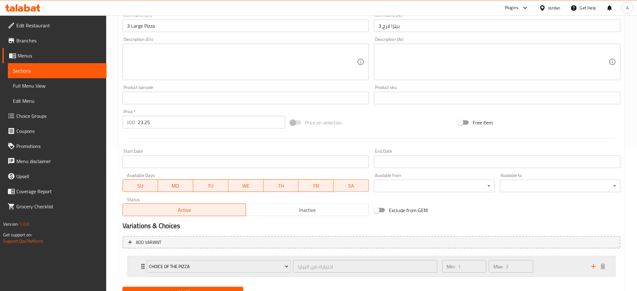
click at [567, 256] on div "Min: 1 ​ Max: 3 ​" at bounding box center [513, 266] width 149 height 20
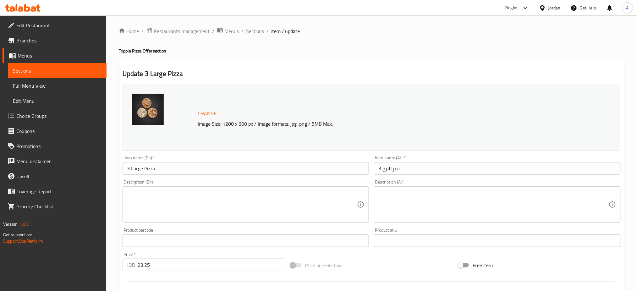
scroll to position [0, 0]
click at [246, 33] on span "Sections" at bounding box center [255, 32] width 18 height 8
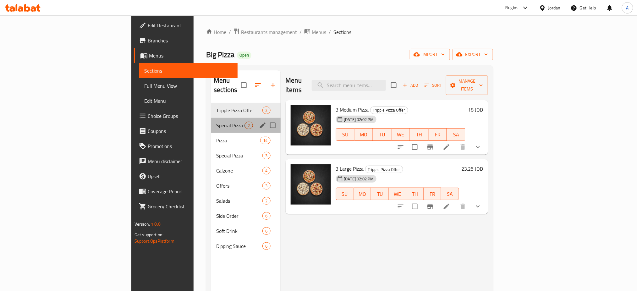
drag, startPoint x: 172, startPoint y: 103, endPoint x: 183, endPoint y: 105, distance: 10.8
click at [211, 118] on div "Special Pizza Offer 2" at bounding box center [245, 125] width 69 height 15
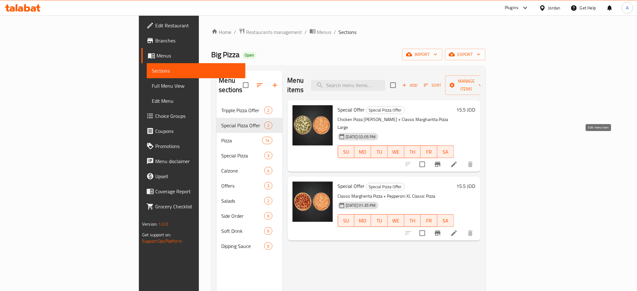
click at [458, 161] on icon at bounding box center [454, 165] width 8 height 8
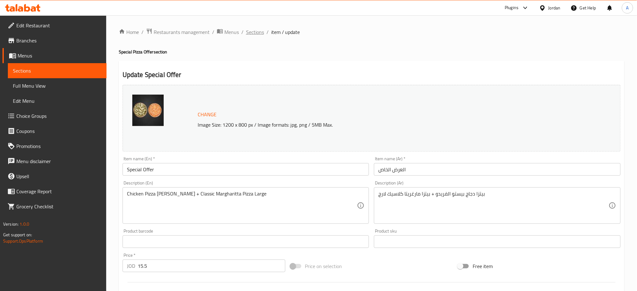
click at [246, 32] on span "Sections" at bounding box center [255, 32] width 18 height 8
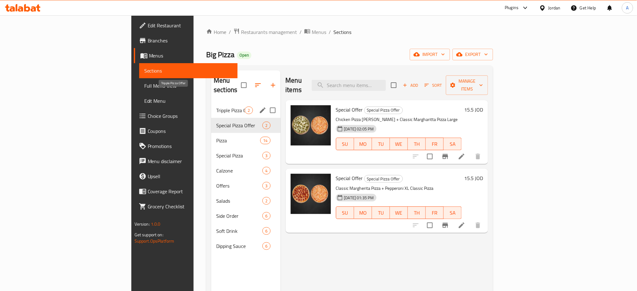
click at [216, 107] on span "Tripple Pizza Offer" at bounding box center [230, 111] width 29 height 8
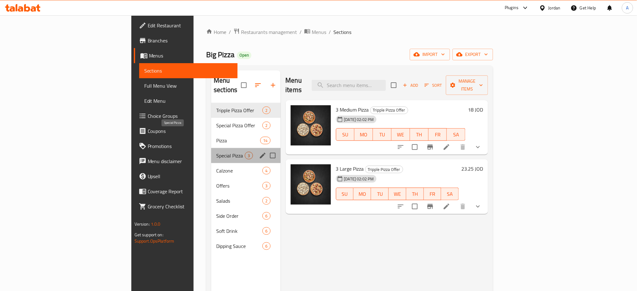
click at [216, 152] on span "Special Pizza" at bounding box center [230, 156] width 29 height 8
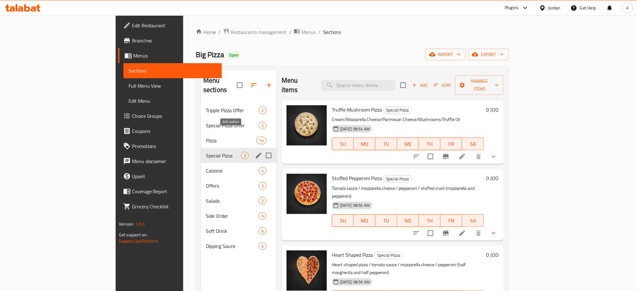
click at [255, 152] on icon "edit" at bounding box center [259, 156] width 8 height 8
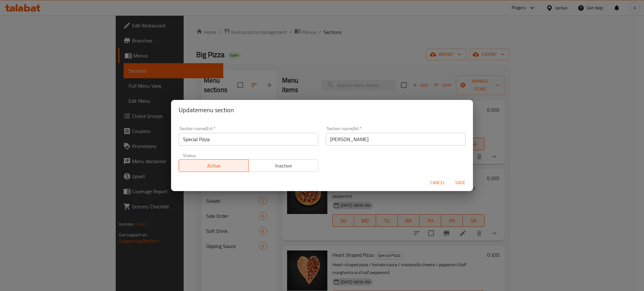
click at [264, 167] on span "Inactive" at bounding box center [283, 165] width 65 height 9
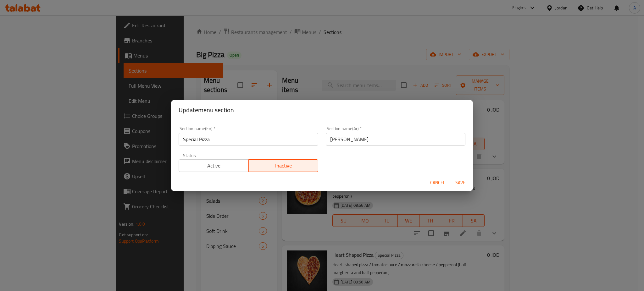
click at [455, 179] on span "Save" at bounding box center [459, 183] width 15 height 8
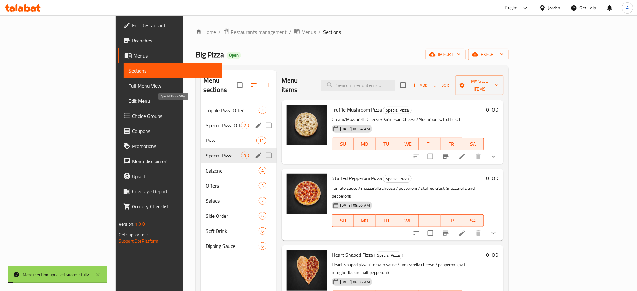
click at [206, 122] on span "Special Pizza Offer" at bounding box center [223, 126] width 35 height 8
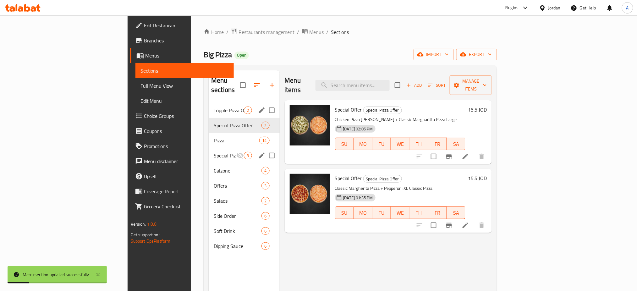
click at [209, 103] on div "Tripple Pizza Offer 2" at bounding box center [244, 110] width 71 height 15
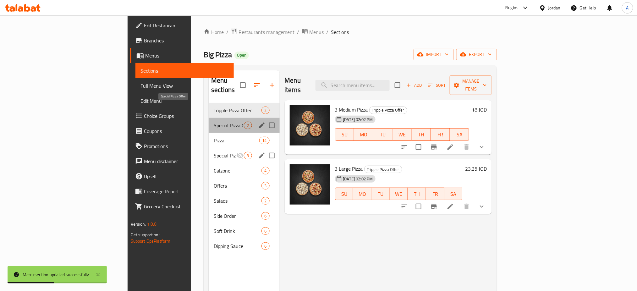
click at [214, 122] on span "Special Pizza Offer" at bounding box center [229, 126] width 30 height 8
